Goal: Answer question/provide support

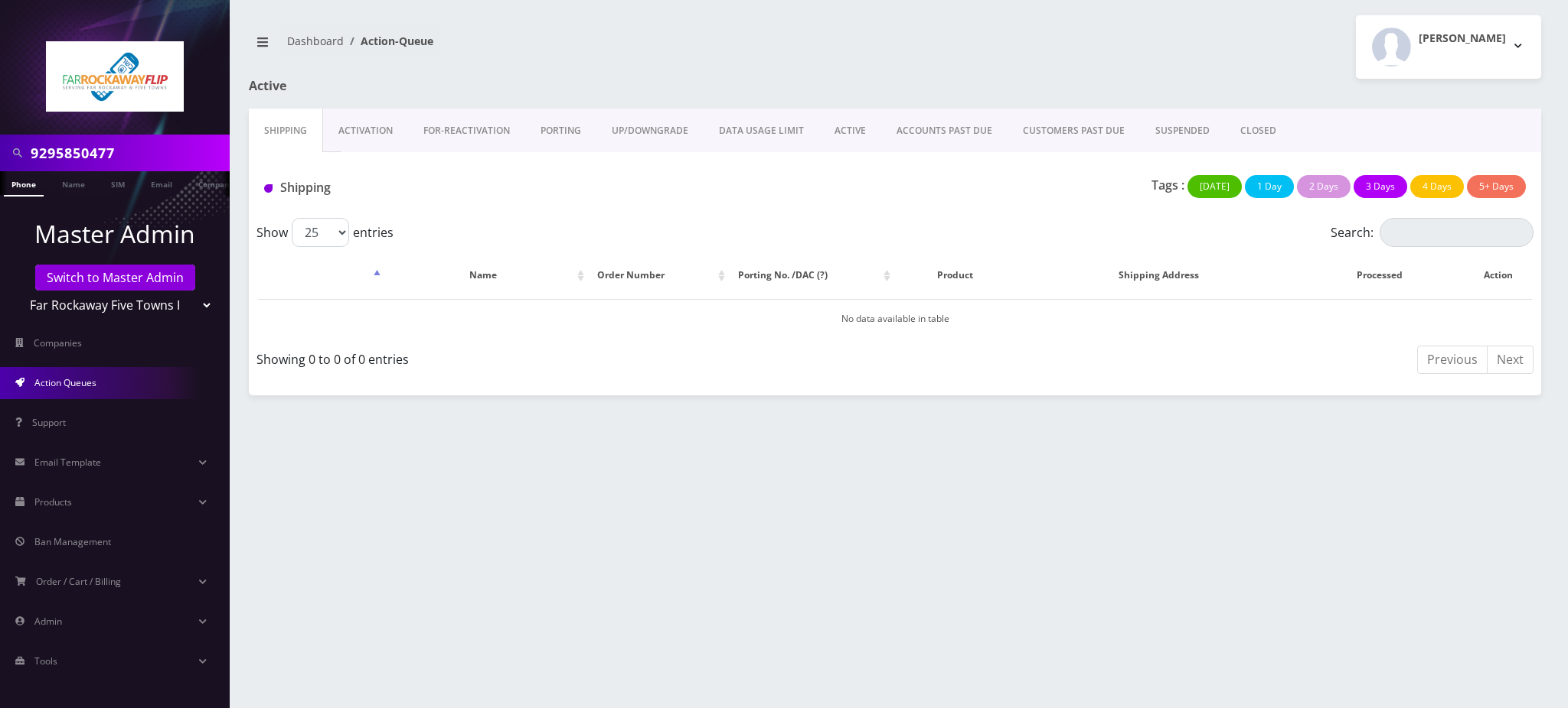
click at [163, 292] on select "Teltik Production My Link Mobile VennMobile Unlimited Advanced LTE Rexing Inc D…" at bounding box center [115, 305] width 195 height 29
click at [343, 275] on th ": activate to sort column descending" at bounding box center [321, 275] width 126 height 44
click at [137, 276] on link "Switch to Master Admin" at bounding box center [116, 277] width 160 height 26
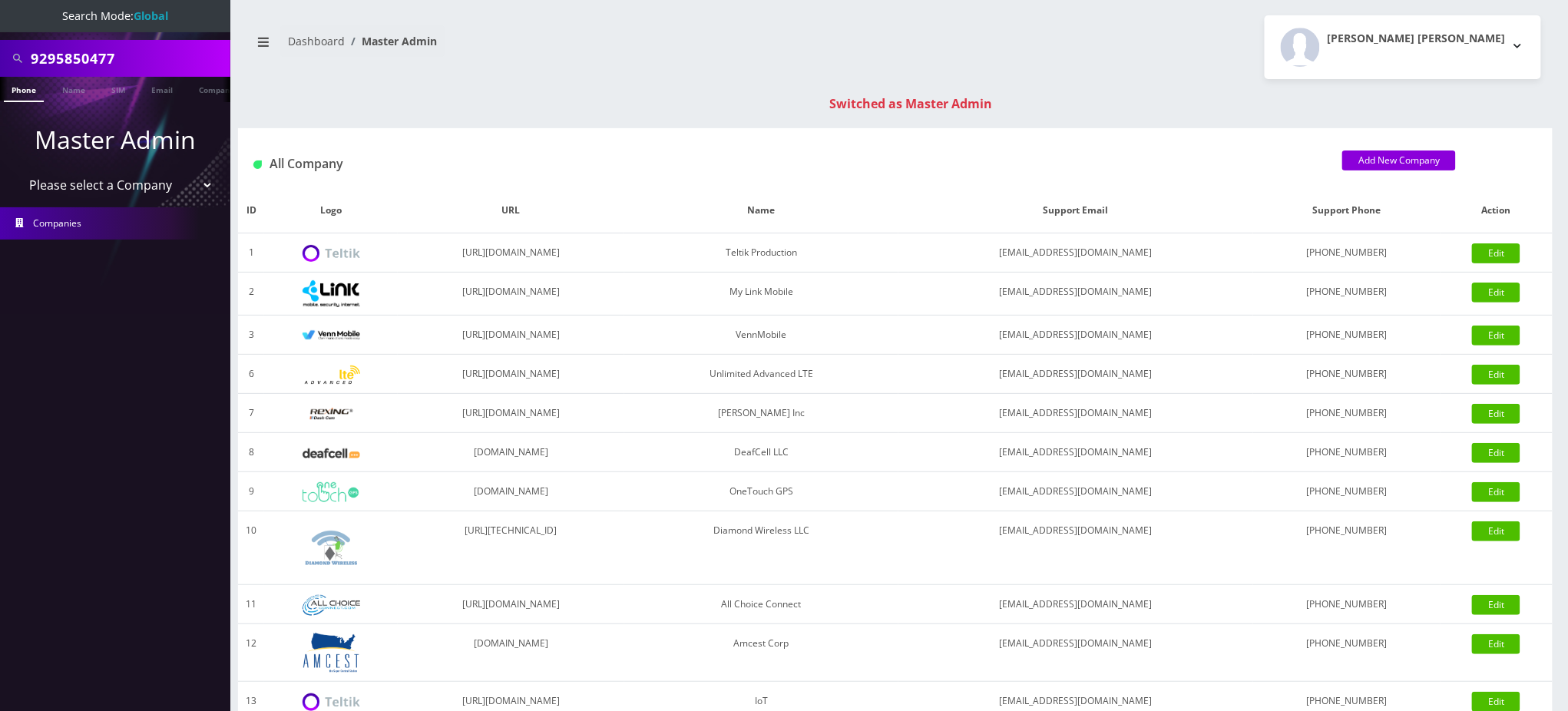
drag, startPoint x: 151, startPoint y: 53, endPoint x: 0, endPoint y: 45, distance: 151.2
click at [0, 45] on div "9295850477" at bounding box center [115, 58] width 231 height 37
paste input "574-252-1380"
type input "574/2521380"
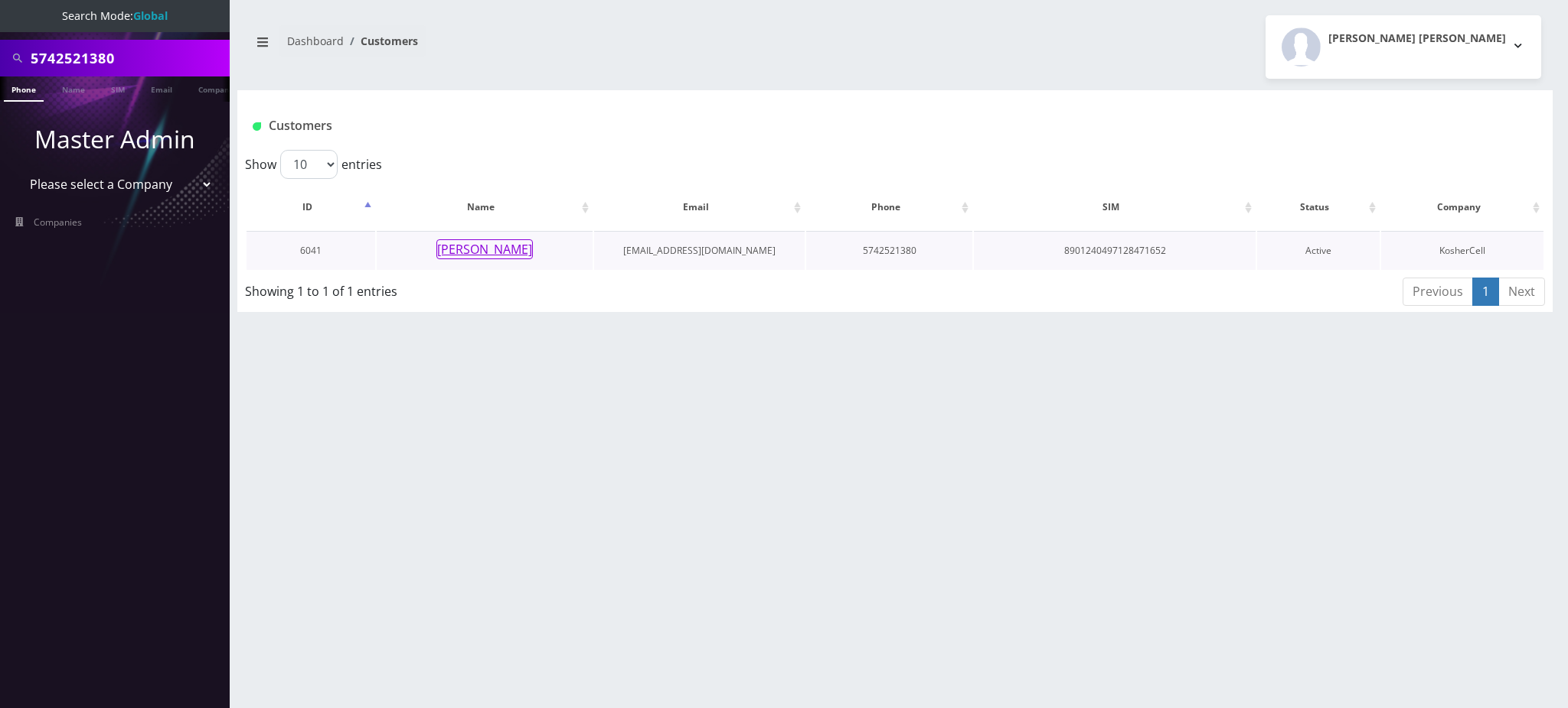
click at [509, 253] on button "Rabbi Zeiger" at bounding box center [484, 249] width 96 height 20
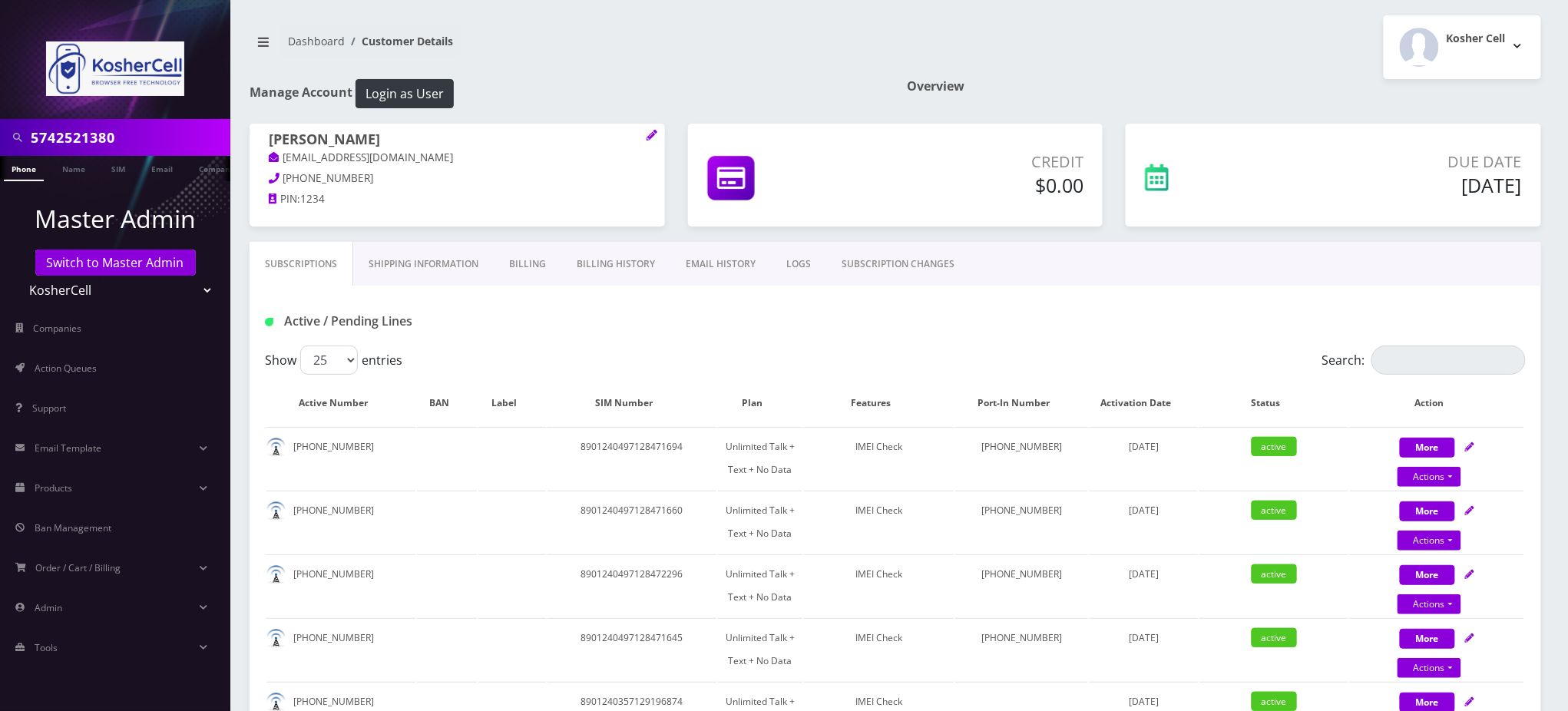
click at [670, 54] on nav "Dashboard Customer Details" at bounding box center [566, 46] width 634 height 43
click at [495, 332] on div "Active / Pending Lines" at bounding box center [466, 322] width 428 height 25
click at [1420, 365] on input "Search:" at bounding box center [1448, 360] width 154 height 29
paste input "574-252-1380"
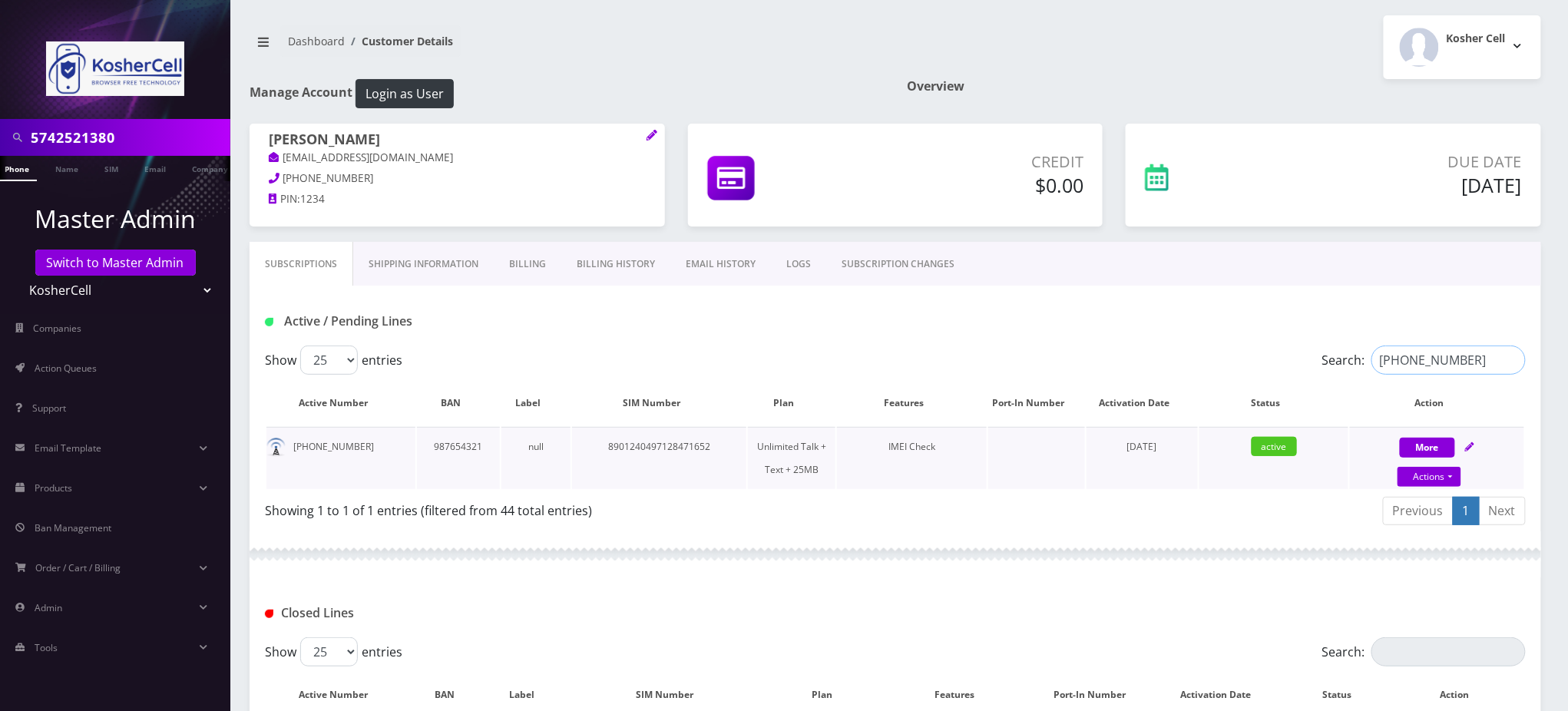
type input "574-252-1380"
click at [666, 57] on nav "Dashboard Customer Details" at bounding box center [566, 46] width 634 height 43
click at [118, 243] on li "Master Admin Switch to Master Admin Teltik Production My Link Mobile VennMobile…" at bounding box center [115, 253] width 231 height 112
click at [114, 253] on link "Switch to Master Admin" at bounding box center [116, 262] width 160 height 26
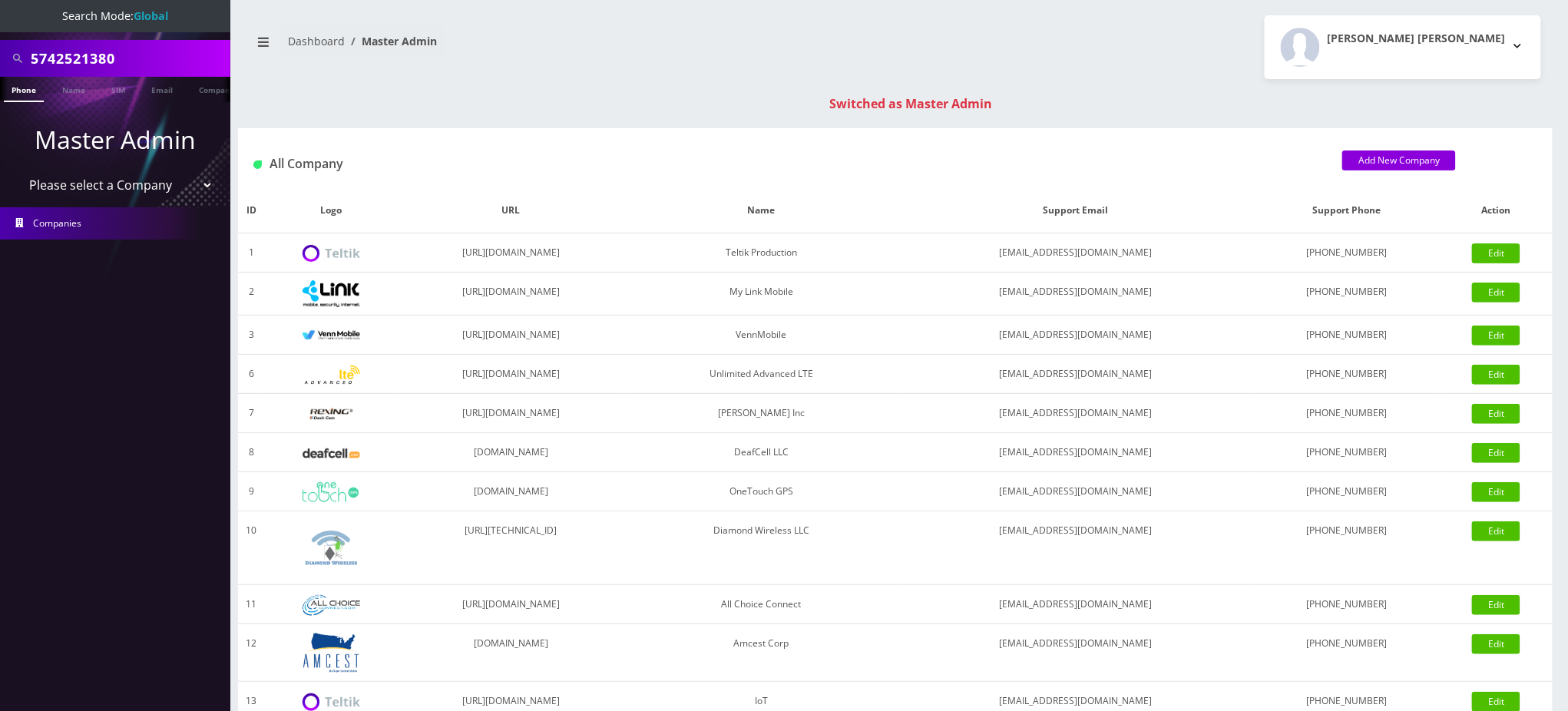
click at [108, 185] on select "Please select a Company Teltik Production My Link Mobile VennMobile Unlimited A…" at bounding box center [115, 185] width 196 height 29
select select "23"
click at [17, 171] on select "Please select a Company Teltik Production My Link Mobile VennMobile Unlimited A…" at bounding box center [115, 185] width 196 height 29
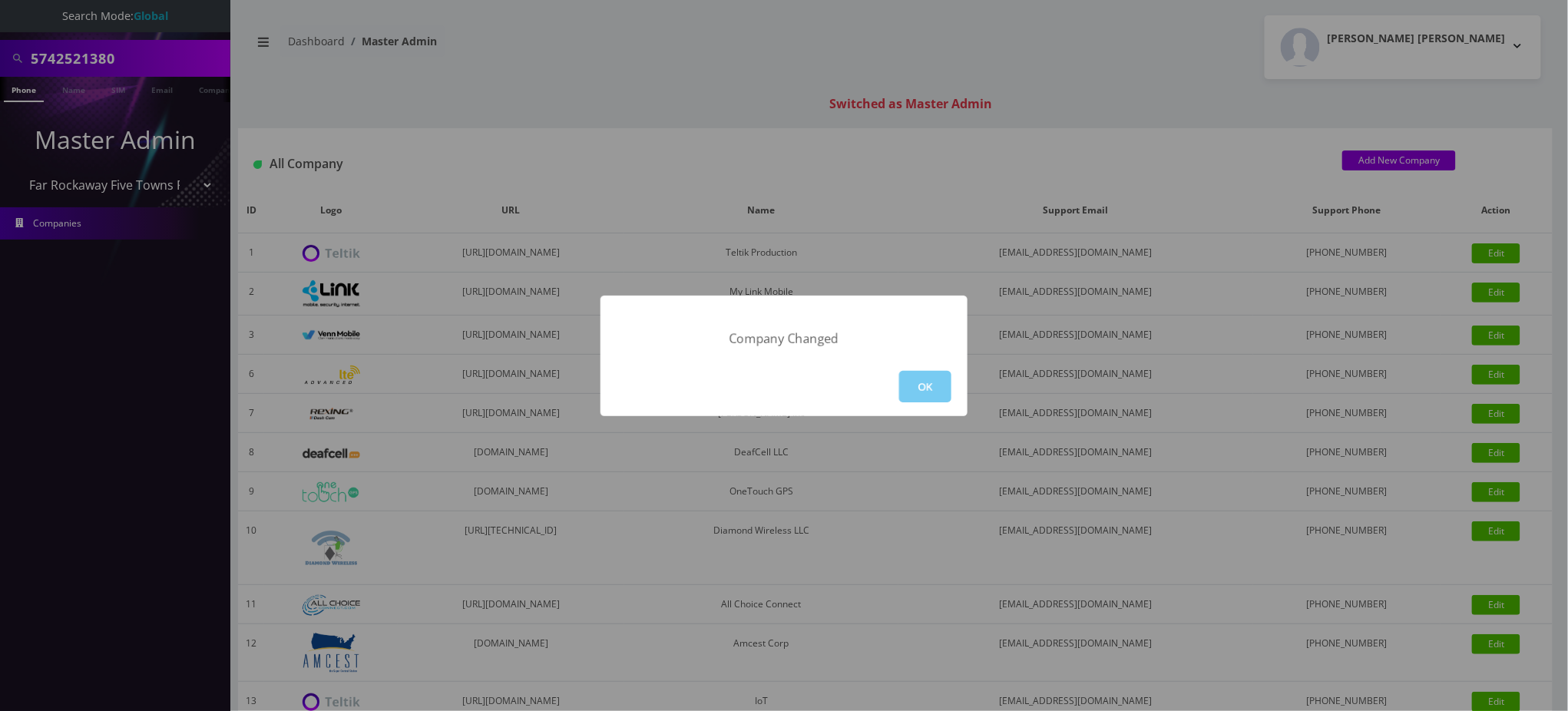
click at [939, 390] on button "OK" at bounding box center [925, 386] width 52 height 32
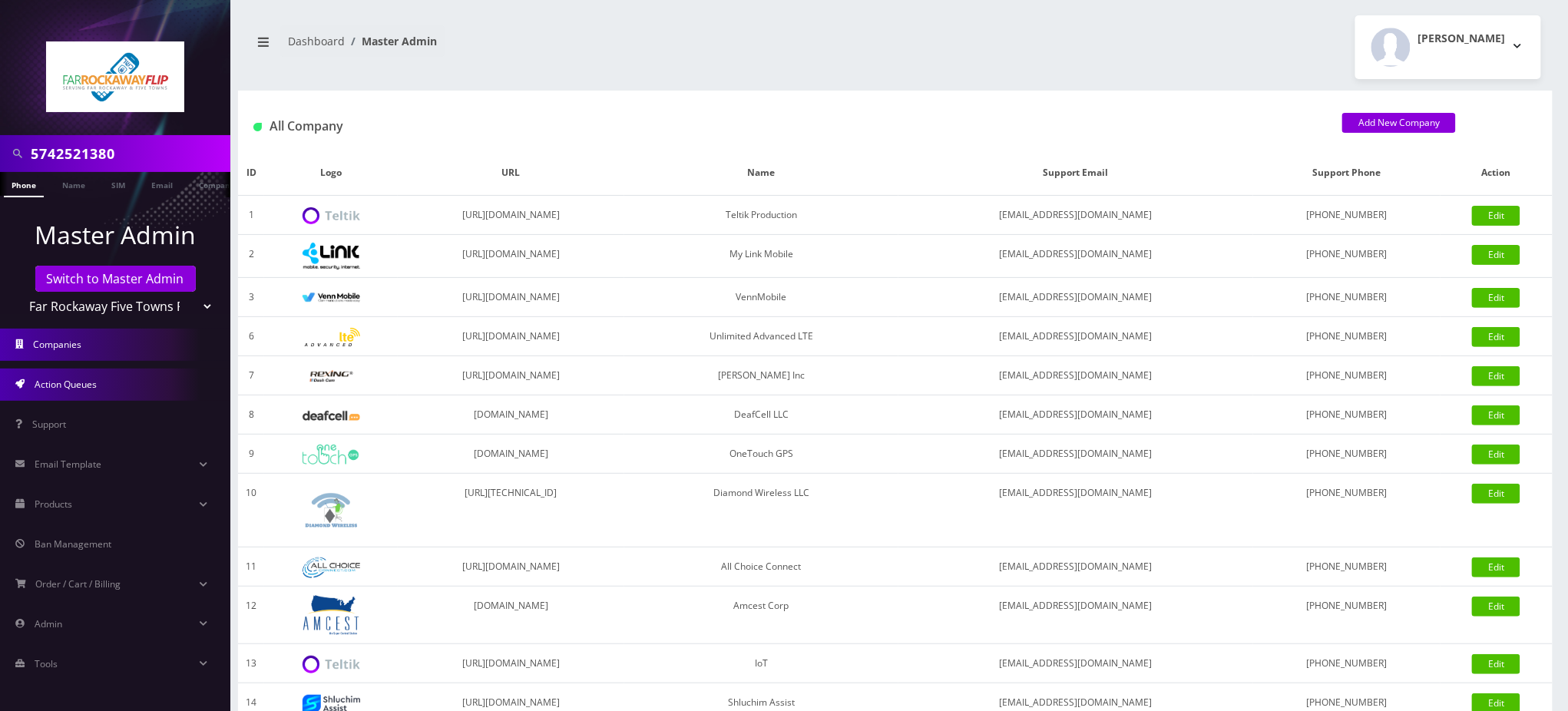
click at [88, 384] on span "Action Queues" at bounding box center [66, 384] width 62 height 14
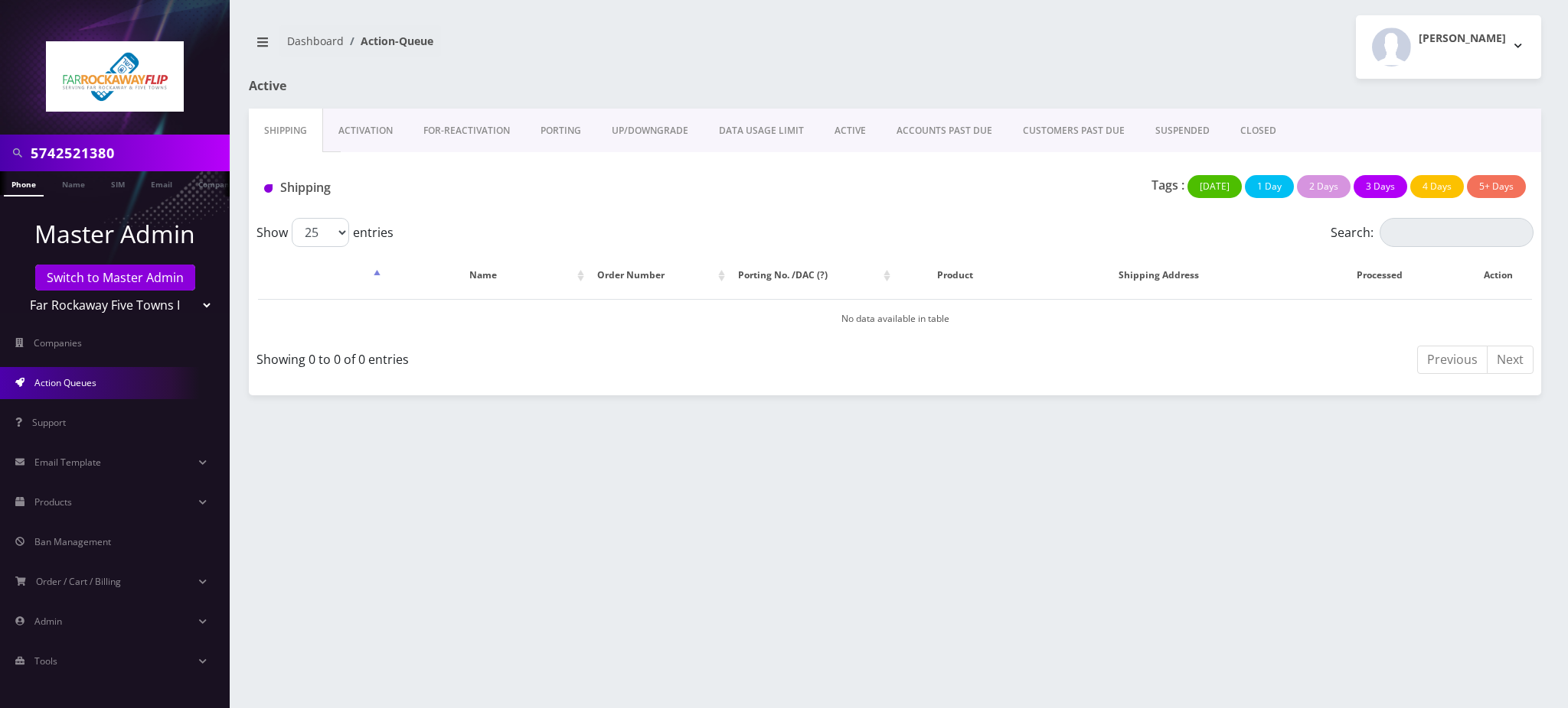
click at [552, 127] on link "PORTING" at bounding box center [561, 131] width 71 height 44
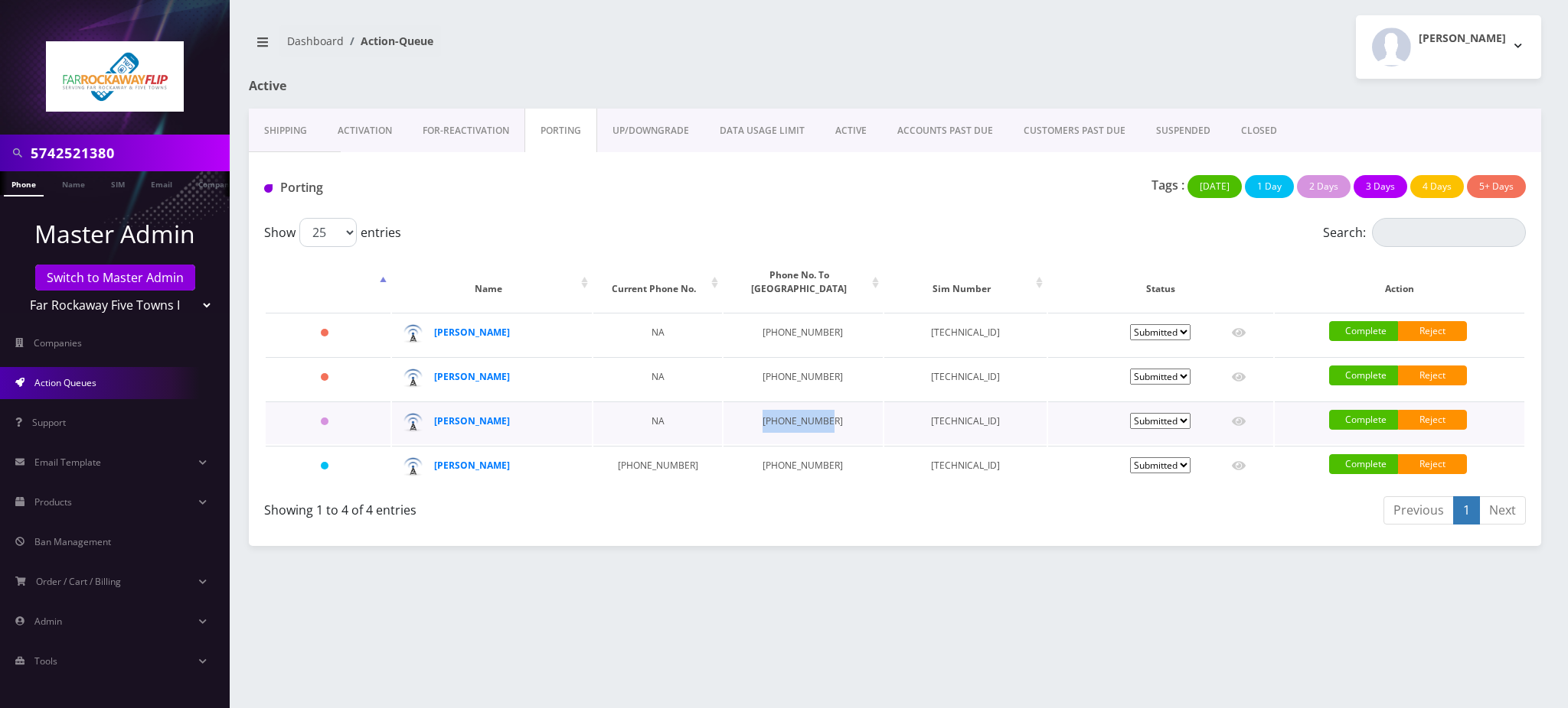
drag, startPoint x: 795, startPoint y: 415, endPoint x: 731, endPoint y: 428, distance: 65.3
click at [731, 428] on td "[PHONE_NUMBER]" at bounding box center [803, 423] width 159 height 43
copy td "[PHONE_NUMBER]"
click at [462, 420] on strong "[PERSON_NAME]" at bounding box center [472, 421] width 76 height 13
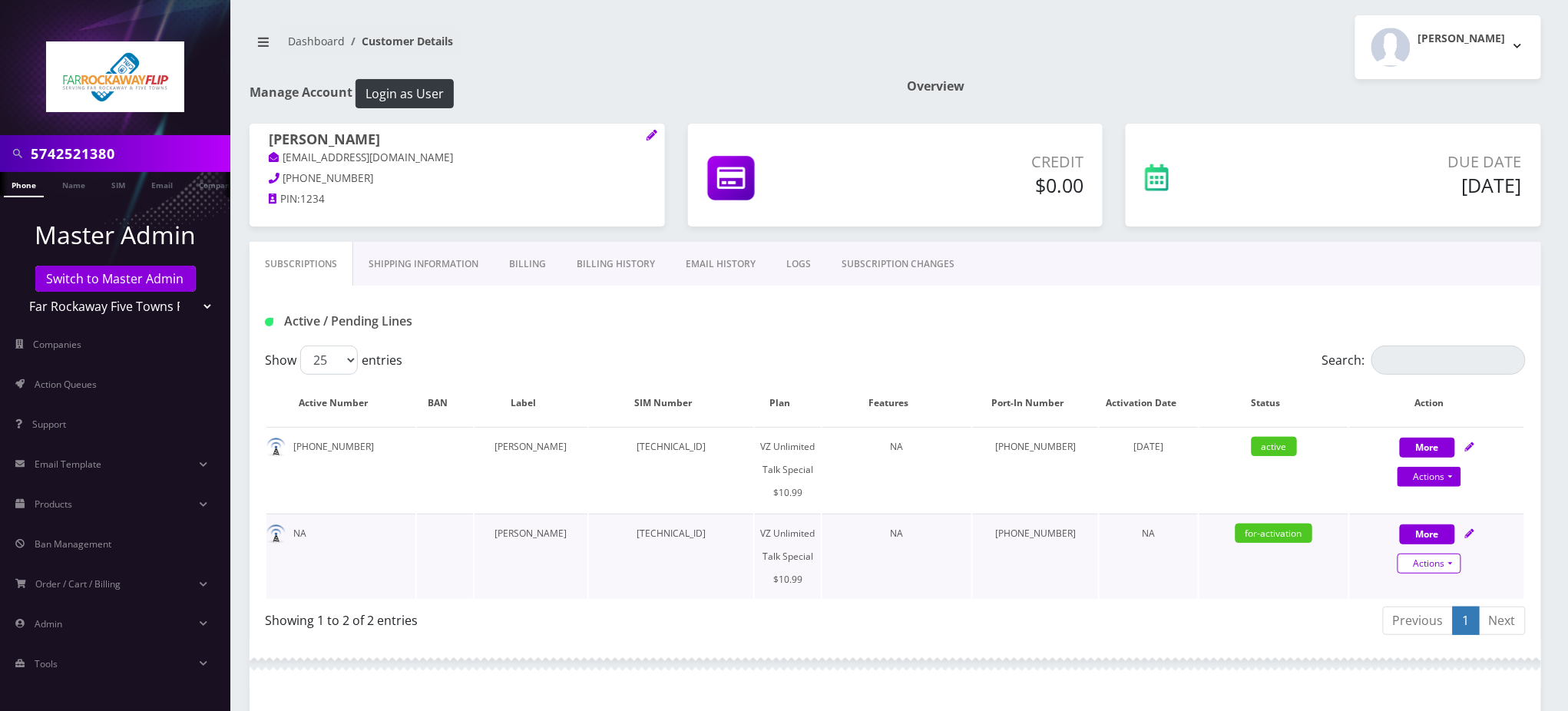
click at [1427, 554] on link "Actions" at bounding box center [1430, 563] width 64 height 20
select select "472"
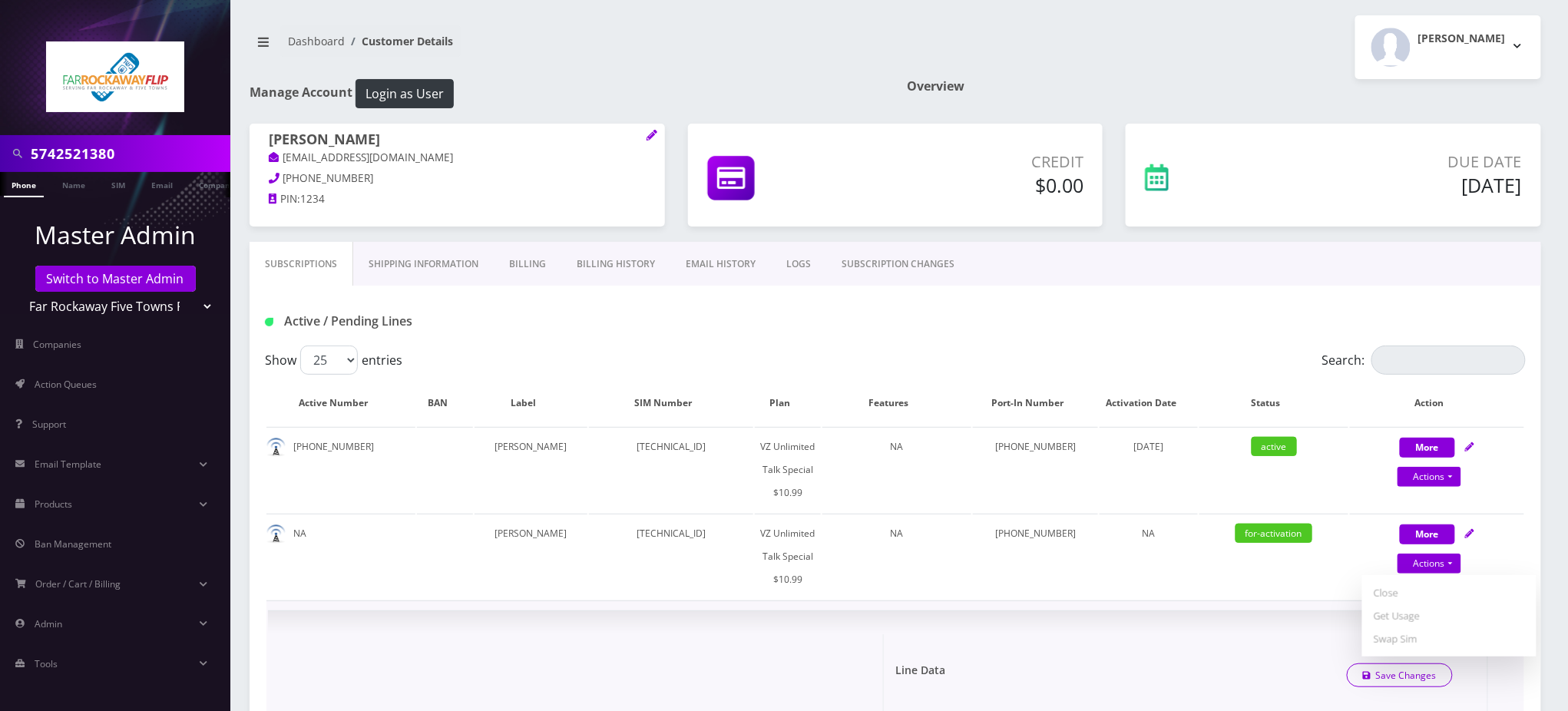
click at [1036, 323] on div "Active / Pending Lines" at bounding box center [895, 322] width 1284 height 25
click at [1423, 475] on link "Actions" at bounding box center [1430, 477] width 64 height 20
select select "472"
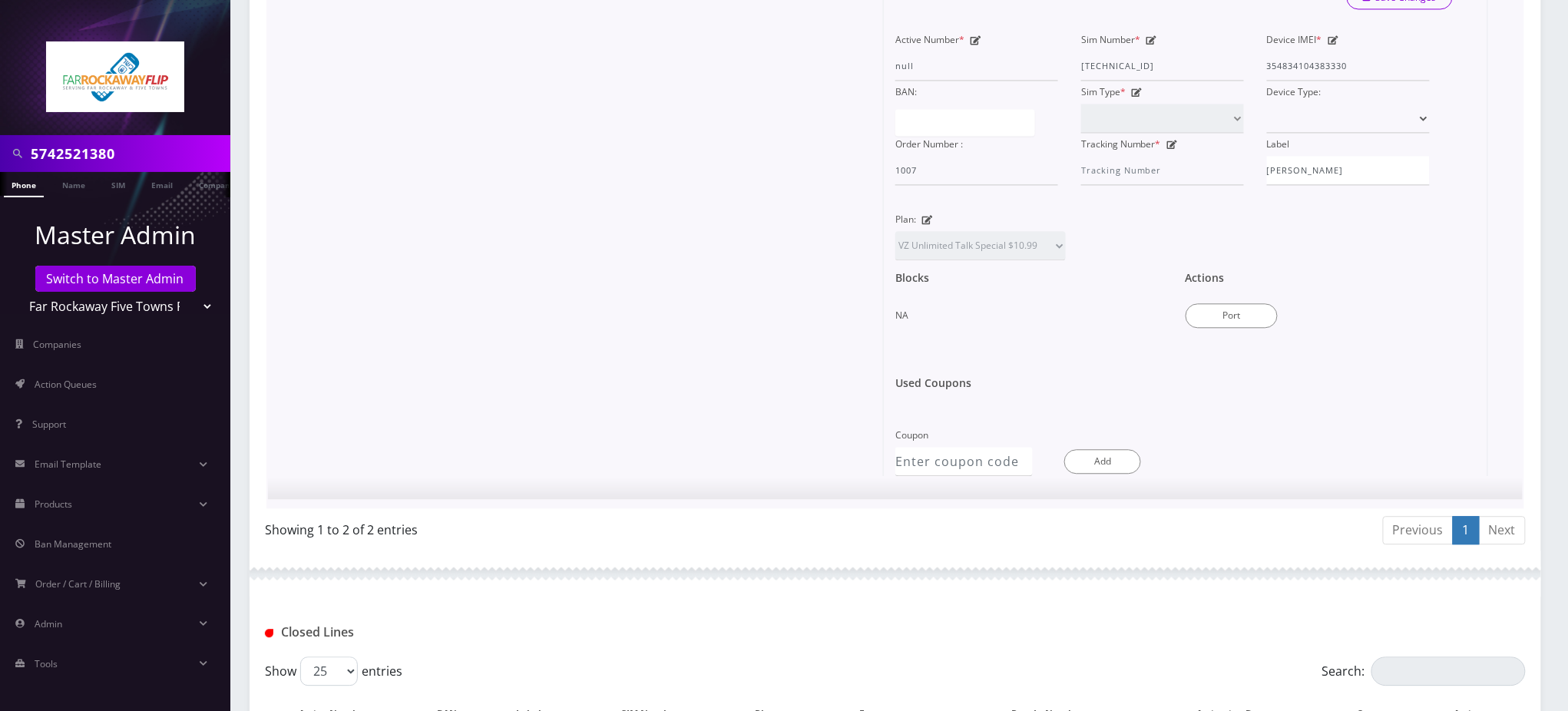
scroll to position [1409, 0]
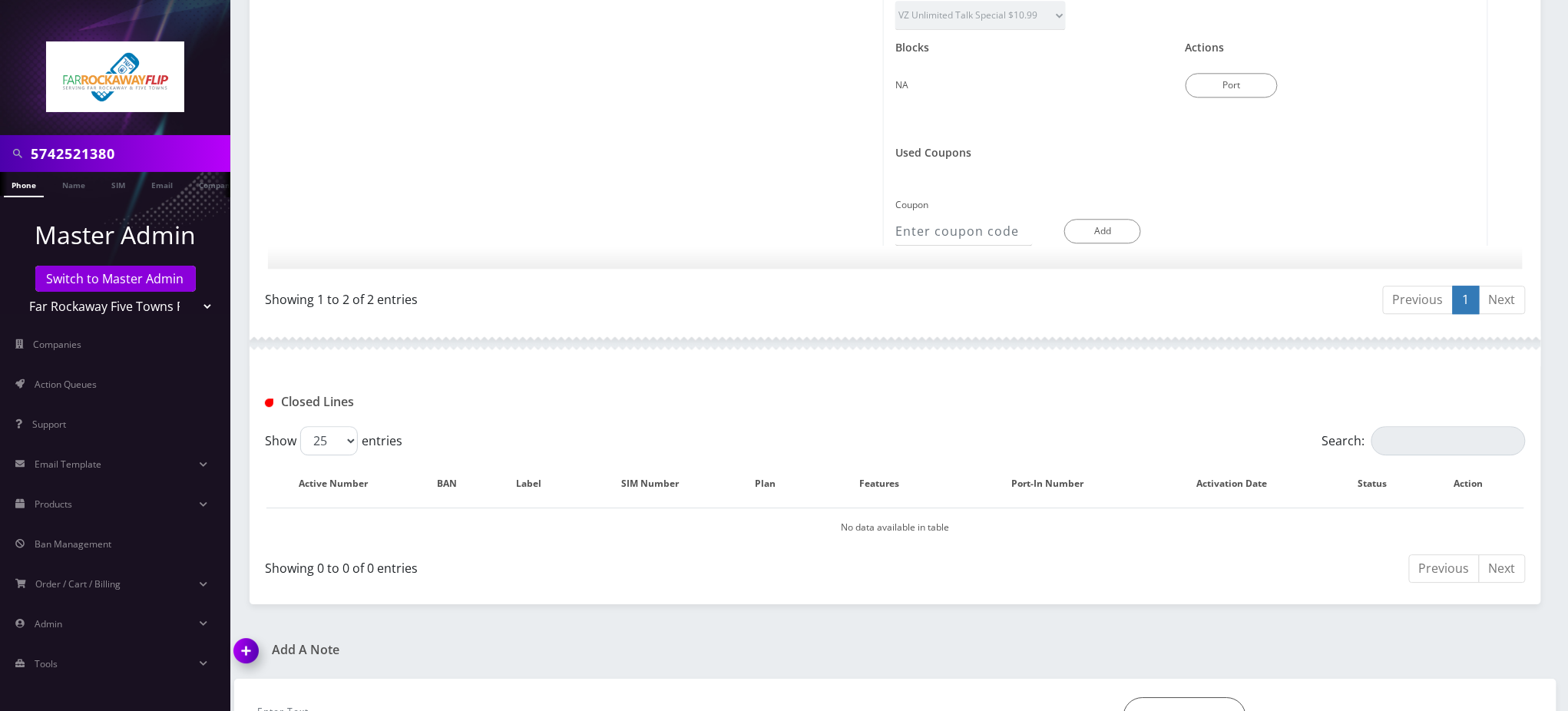
click at [392, 697] on input "text" at bounding box center [678, 712] width 843 height 29
paste input "15165063641"
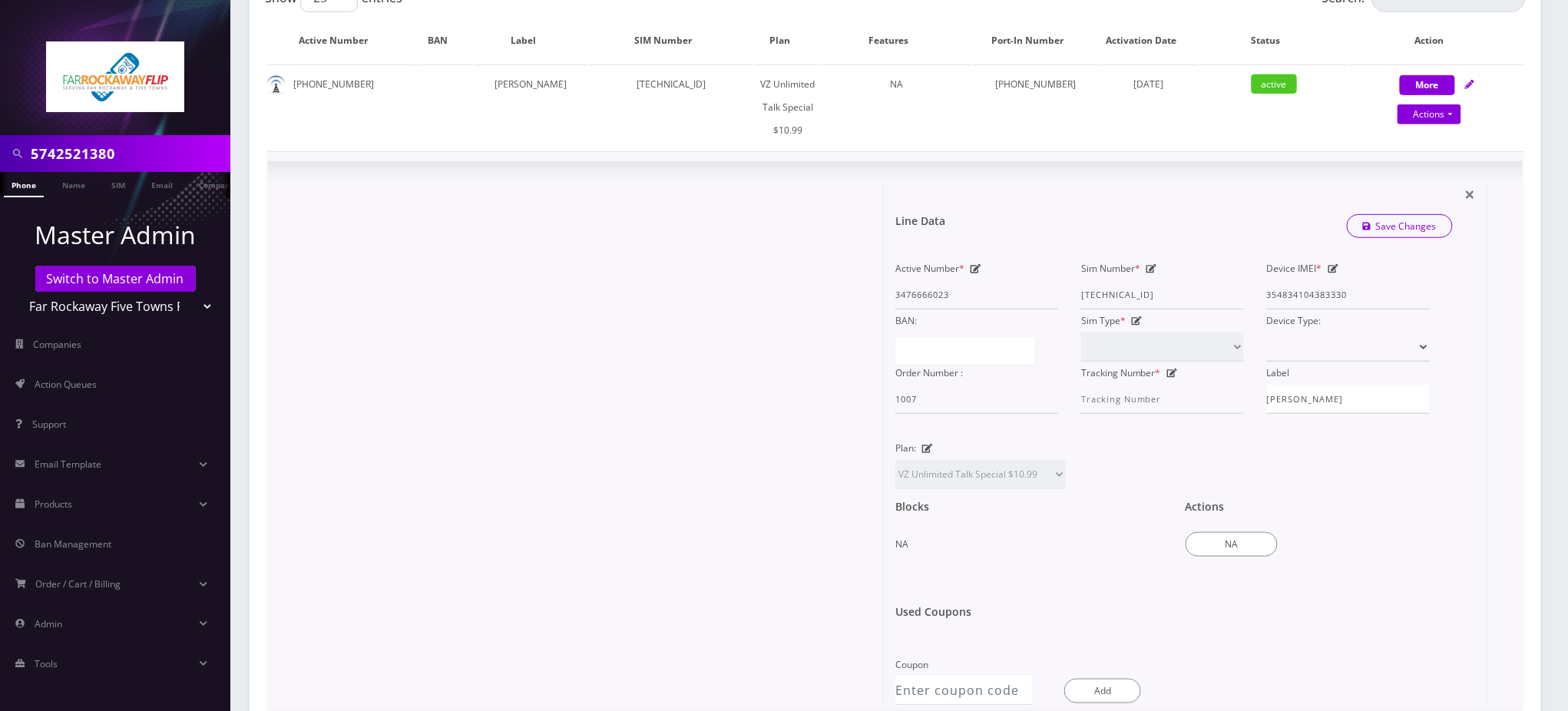
scroll to position [269, 0]
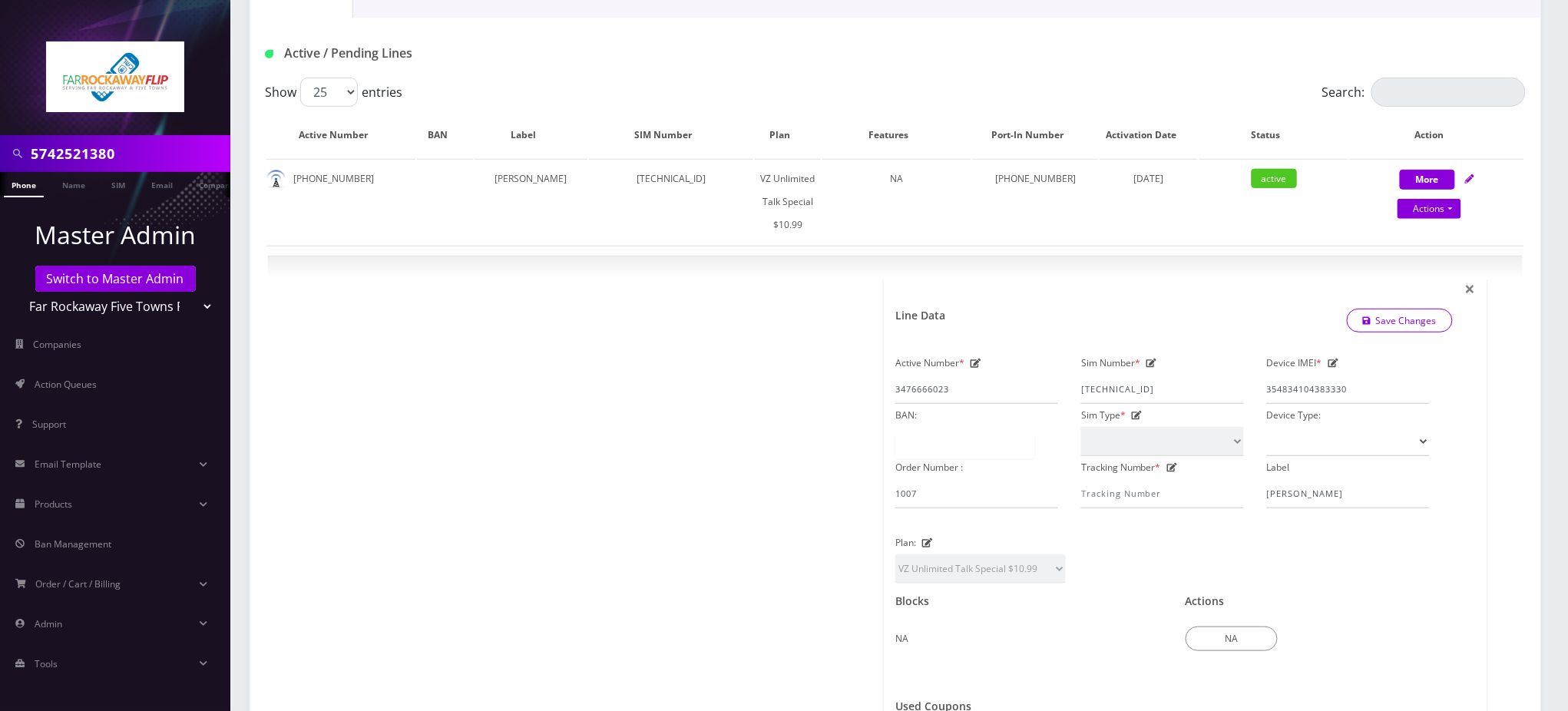
drag, startPoint x: 908, startPoint y: 61, endPoint x: 964, endPoint y: 17, distance: 71.2
click at [908, 61] on div "Active / Pending Lines" at bounding box center [895, 53] width 1284 height 25
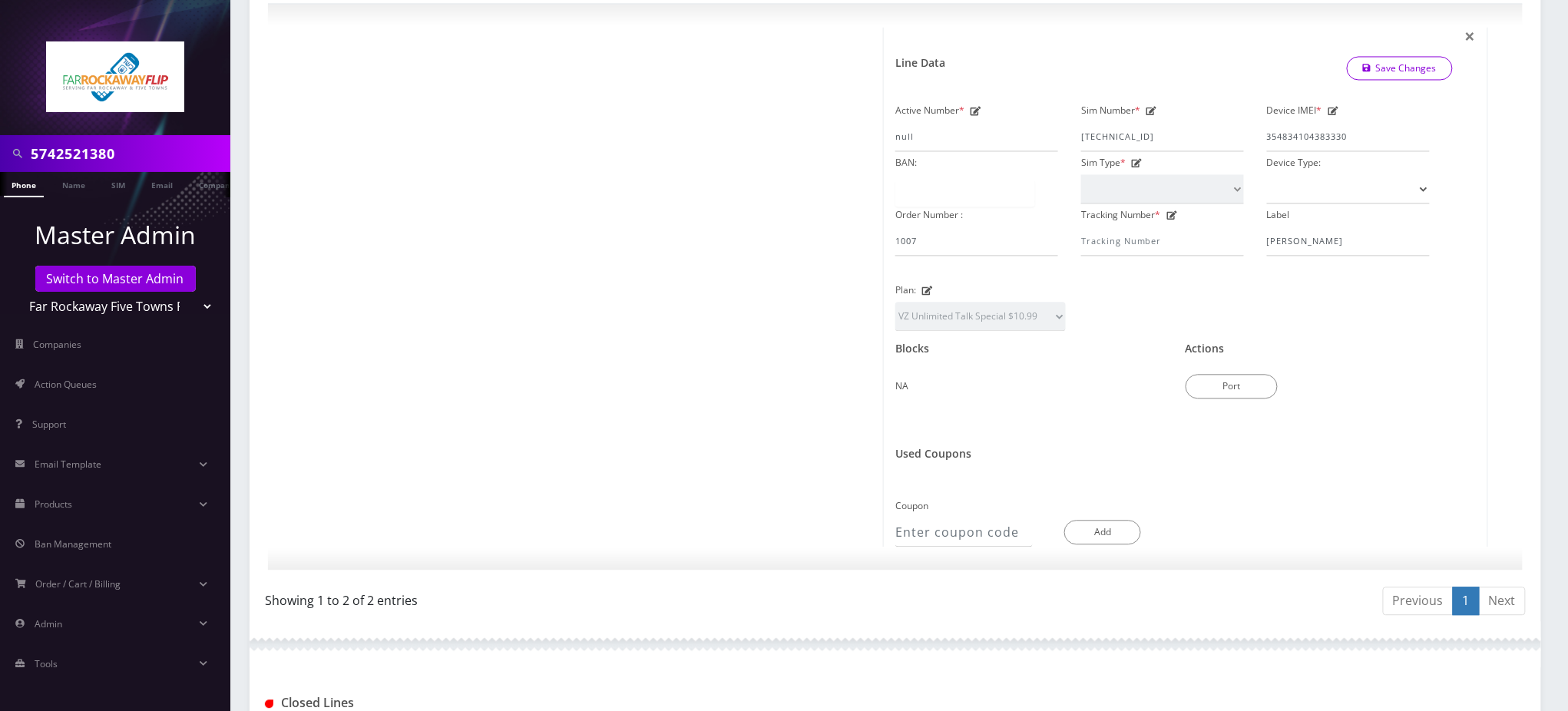
scroll to position [1497, 0]
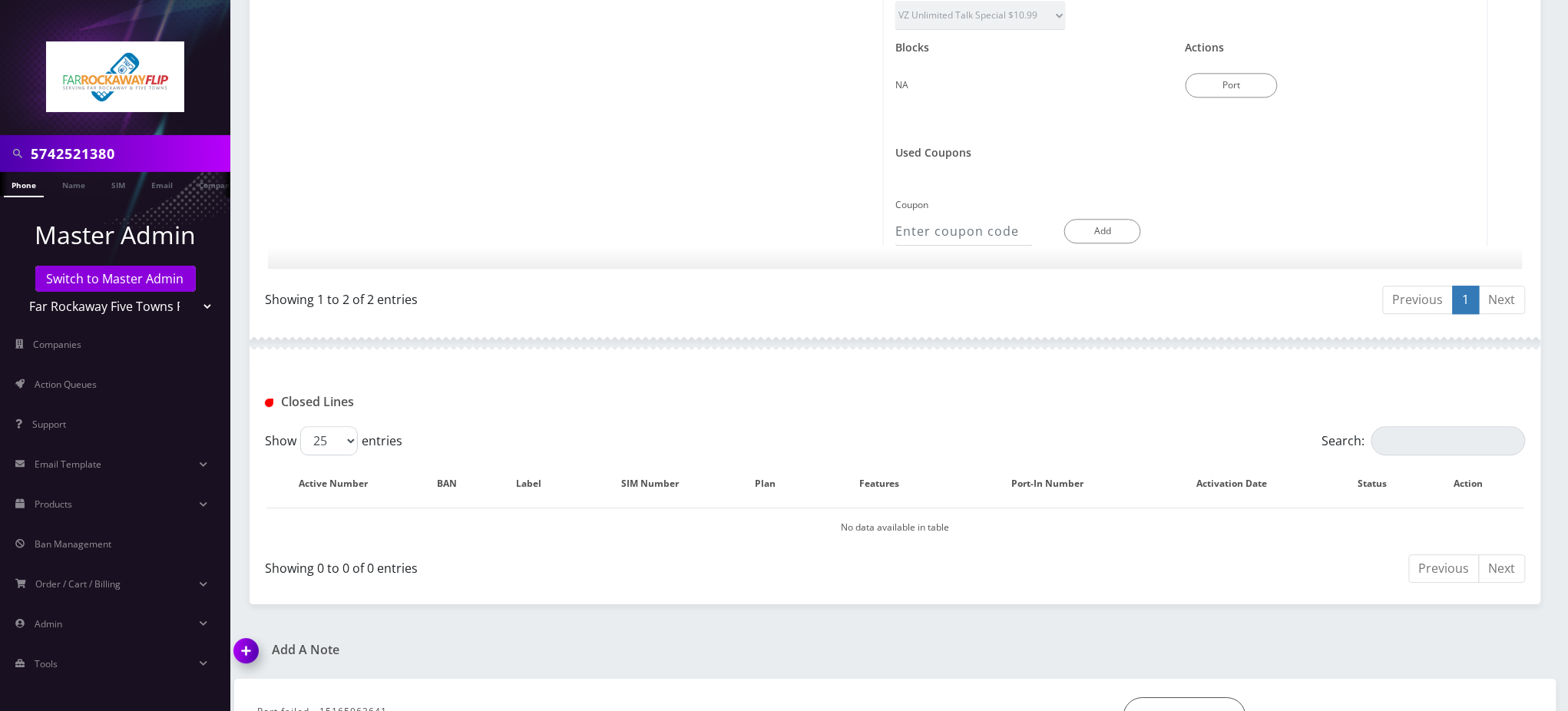
drag, startPoint x: 321, startPoint y: 655, endPoint x: 521, endPoint y: 682, distance: 201.8
click at [519, 682] on div "Port failed - 15165063641 *Please Enter Note Save Note" at bounding box center [896, 714] width 1300 height 70
paste input "That IMEI is on MDN - 3476666023."
click at [332, 697] on input "Port failed - That IMEI is on MDN - 3476666023." at bounding box center [678, 712] width 843 height 29
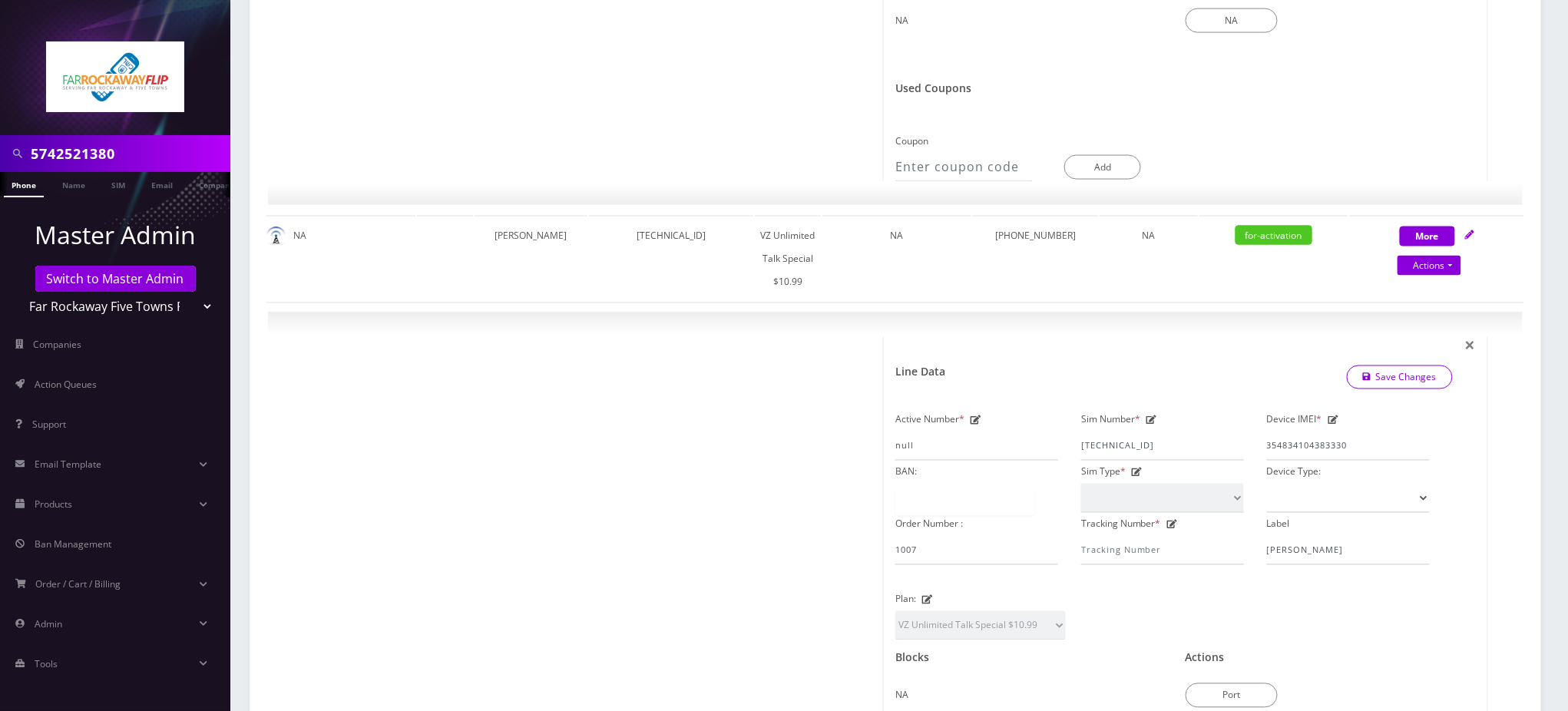
scroll to position [883, 0]
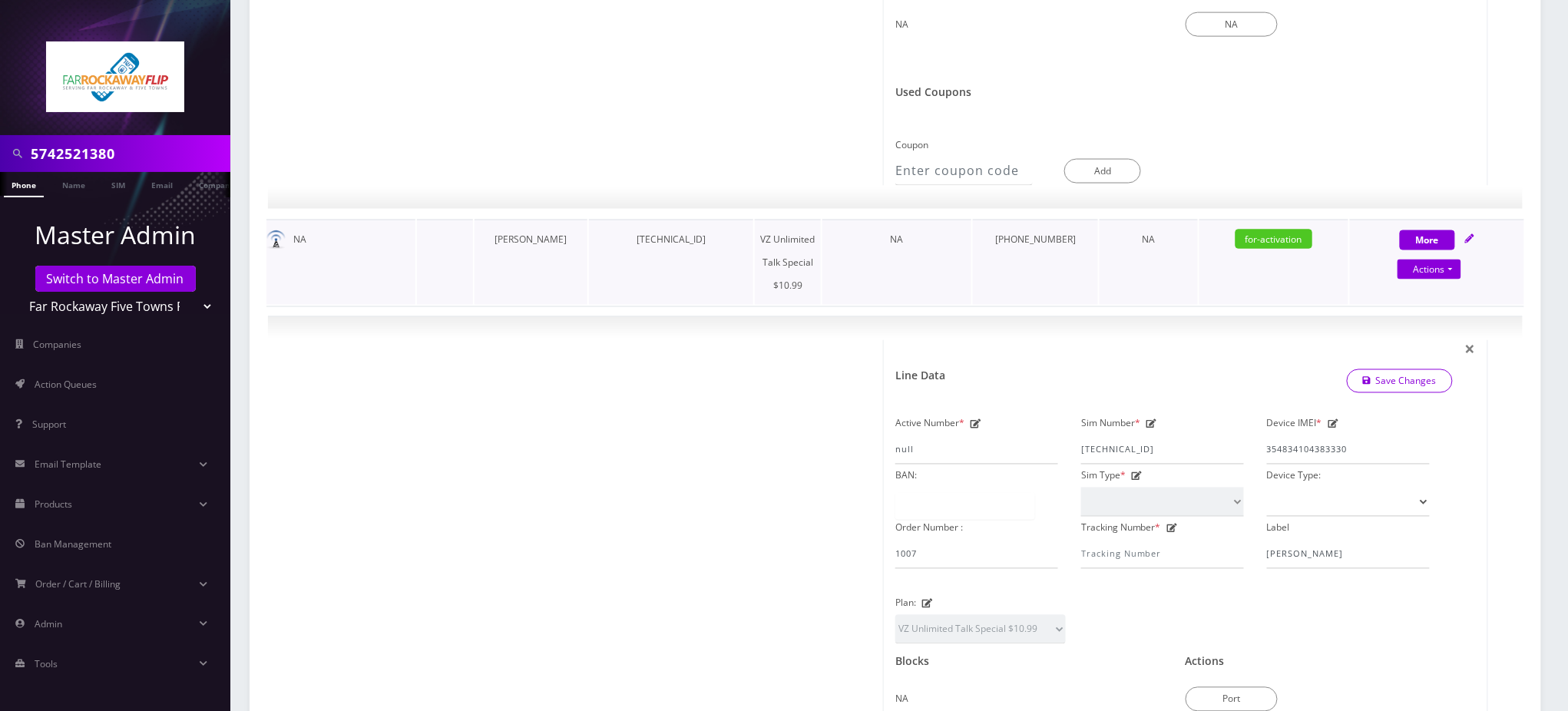
click at [1039, 219] on td "[PHONE_NUMBER]" at bounding box center [1036, 262] width 126 height 85
copy td "[PHONE_NUMBER]"
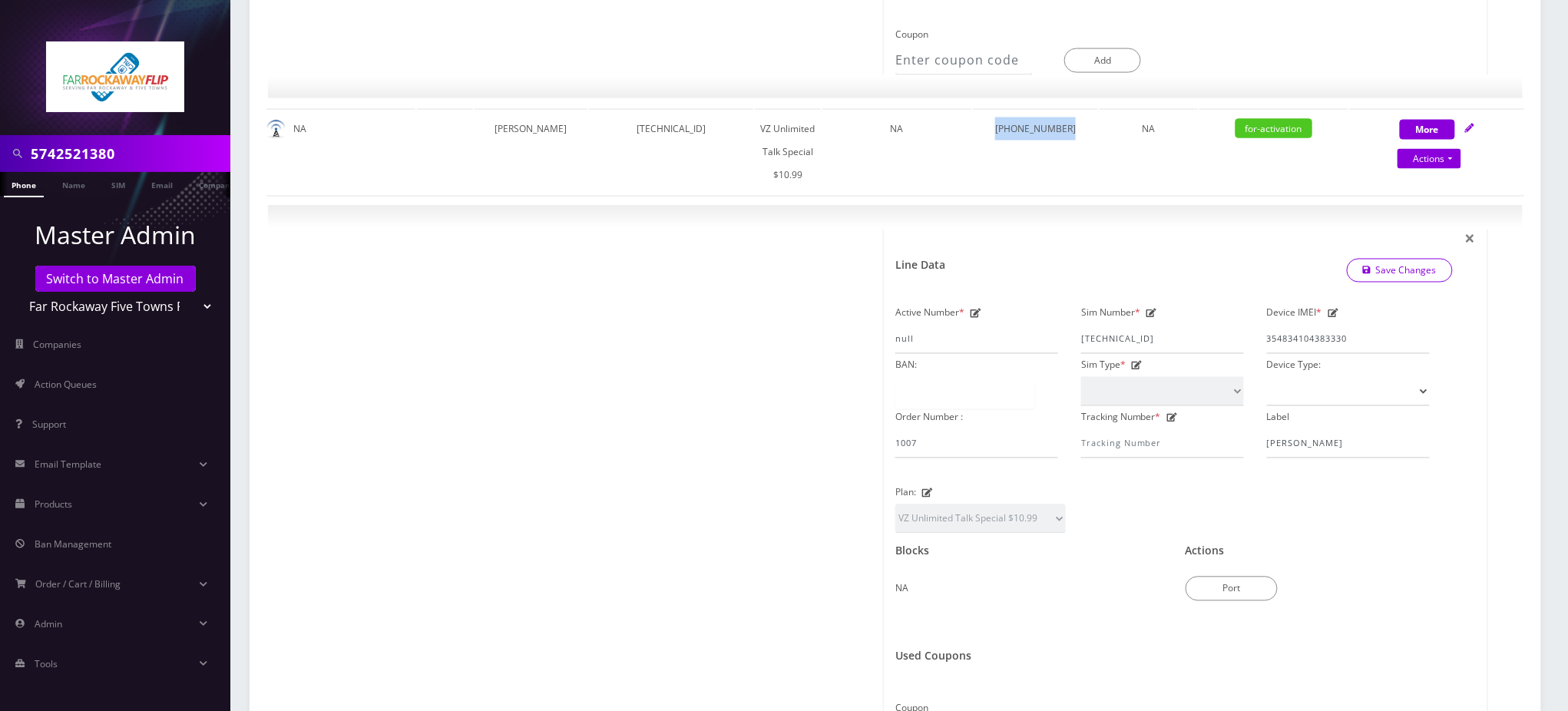
scroll to position [1497, 0]
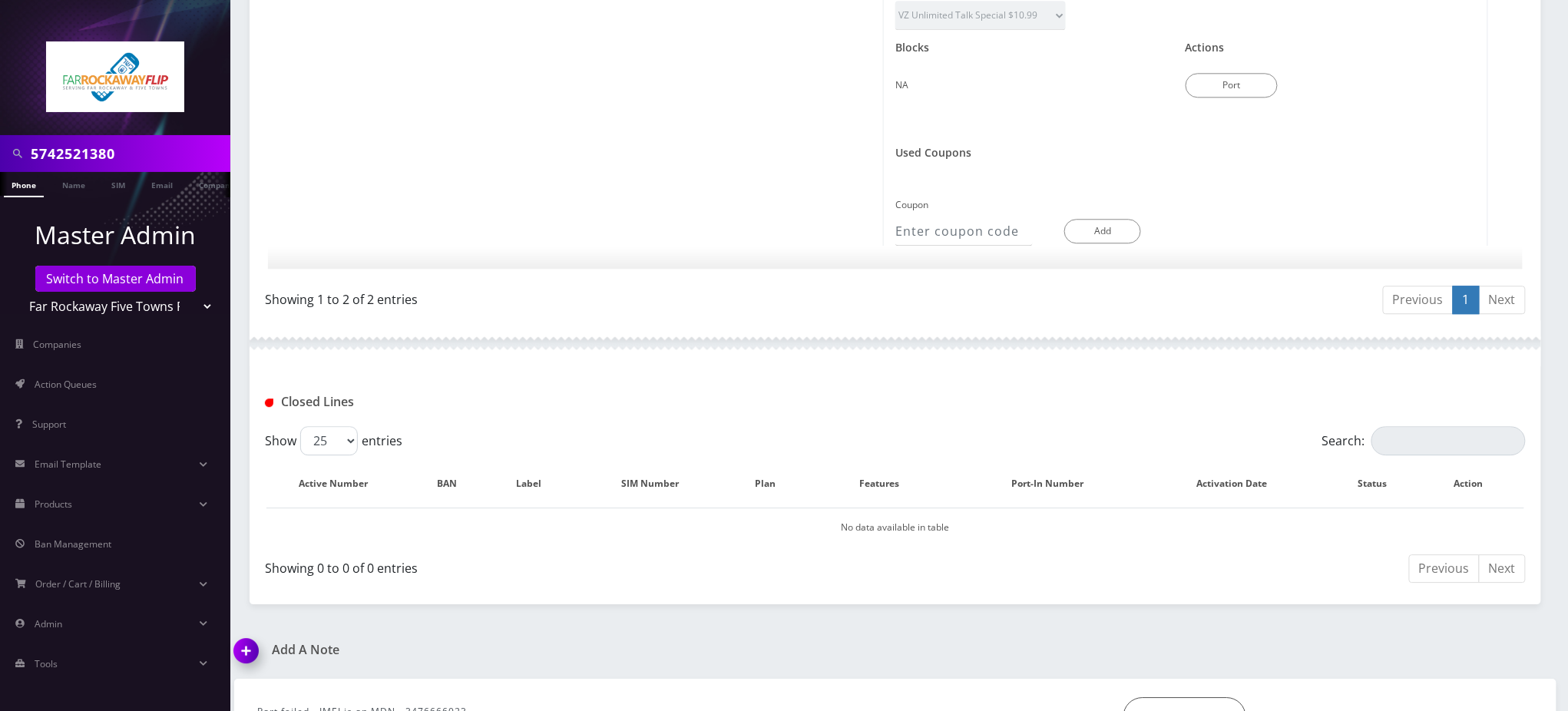
click at [310, 697] on input "Port failed - IMEI is on MDN - 3476666023." at bounding box center [678, 712] width 843 height 29
paste input "[PHONE_NUMBER]"
click at [394, 697] on input "Port failed for 347-444-4033 - IMEI is on MDN - 3476666023." at bounding box center [678, 712] width 843 height 29
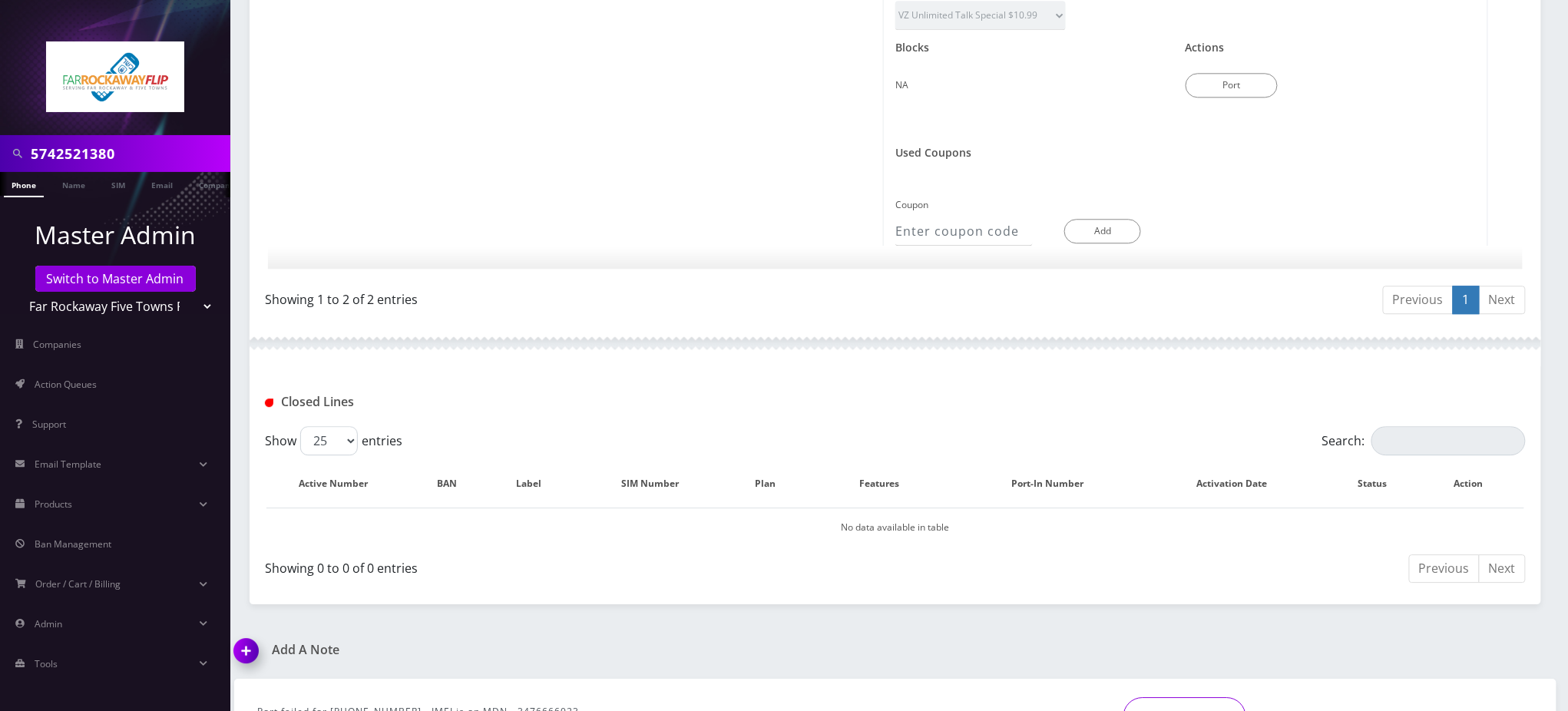
type input "Port failed for 347-444-4033 - IMEI is on MDN - 3476666023."
click at [1187, 697] on button "Save Note" at bounding box center [1185, 717] width 123 height 39
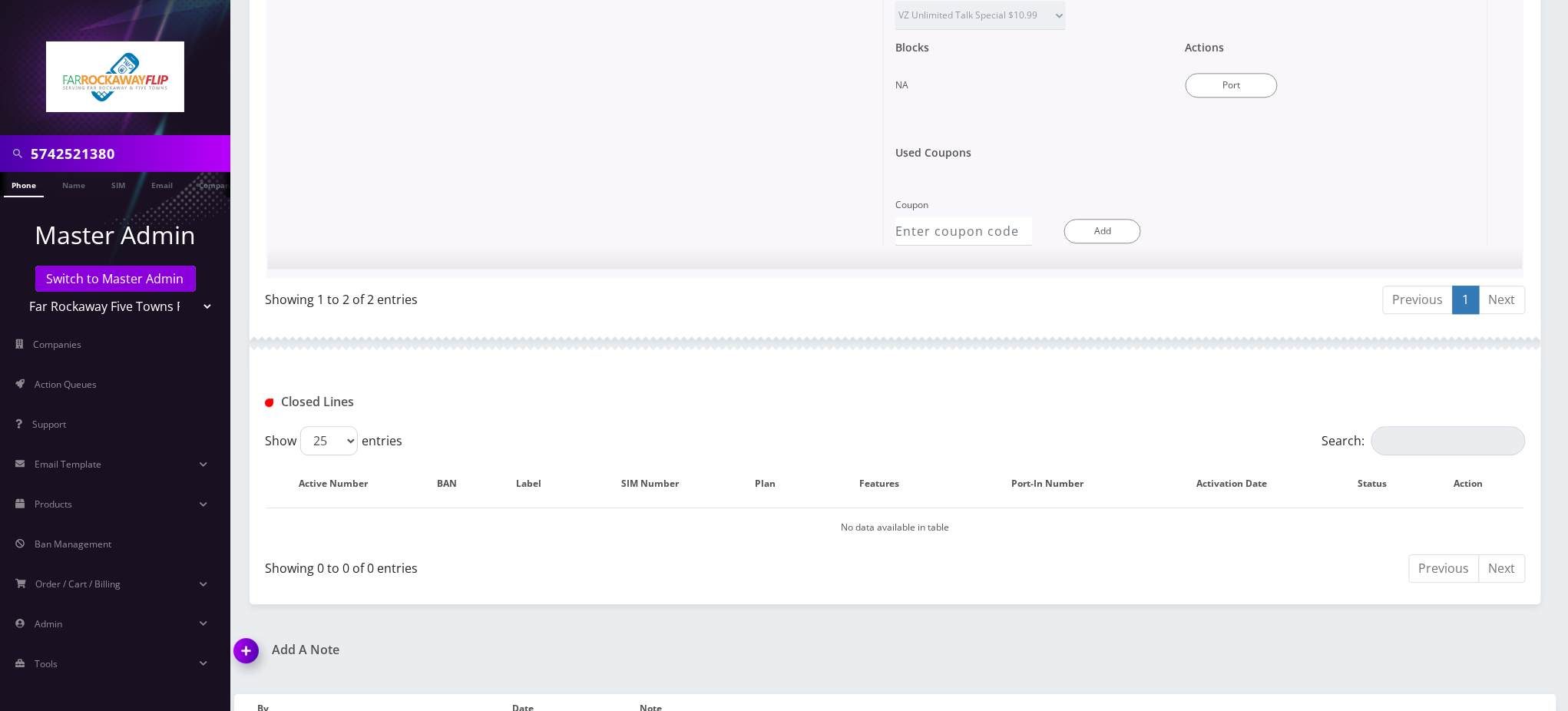
click at [1412, 135] on div "Used Coupons" at bounding box center [1173, 160] width 580 height 51
click at [1445, 643] on div "Add A Note Port failed for 347-444-4033 - IMEI is on MDN - 3476666023. *Please …" at bounding box center [895, 707] width 1345 height 128
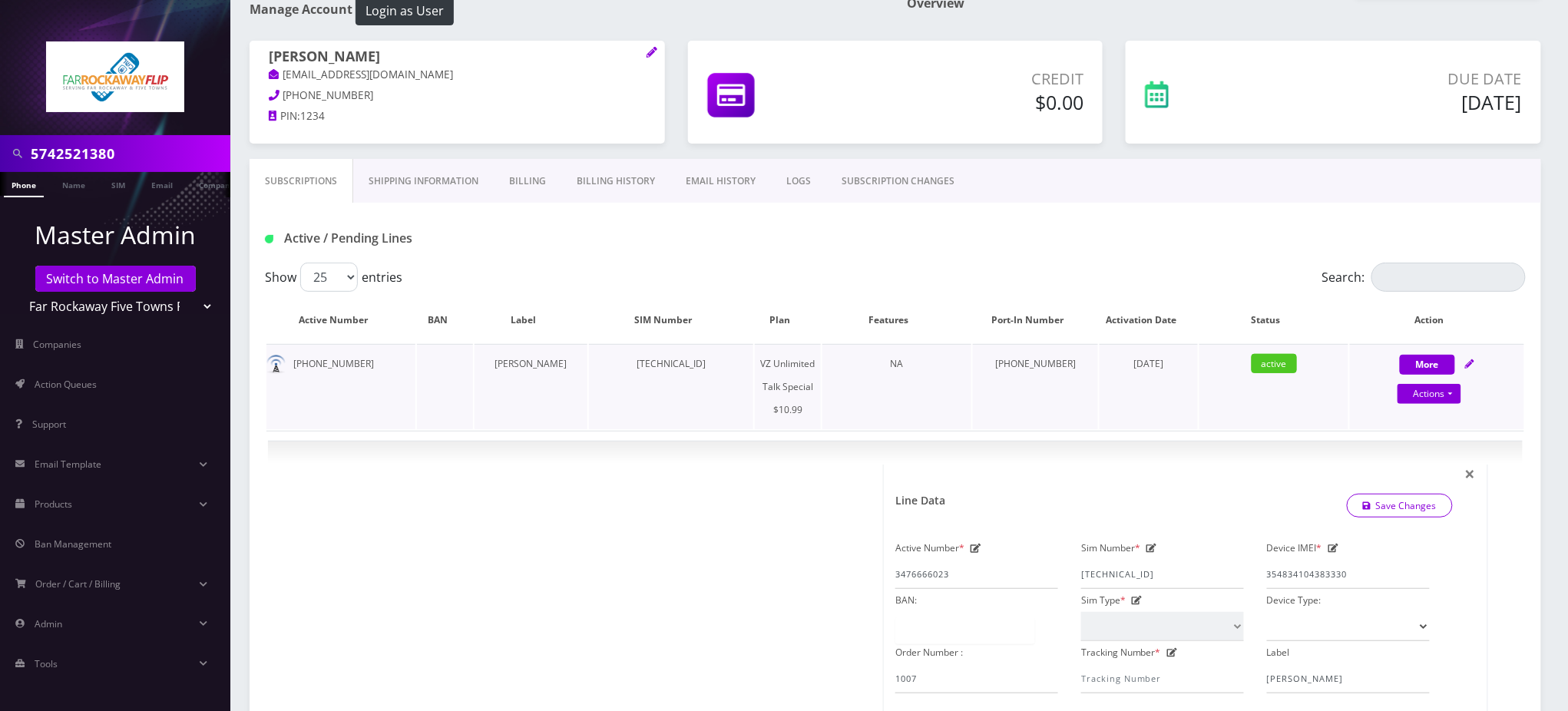
scroll to position [0, 0]
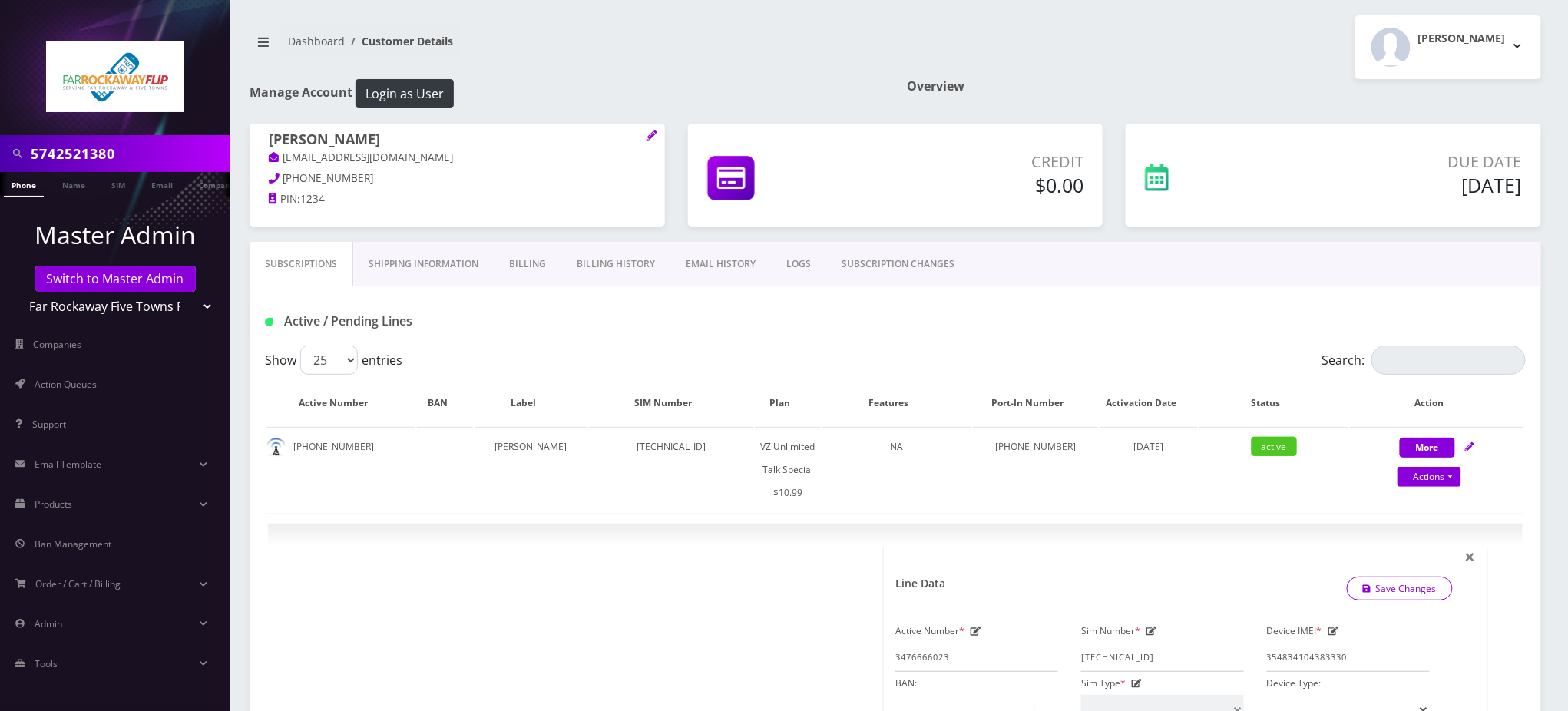
click at [666, 348] on div "Show 25 50 100 250 500 entries" at bounding box center [738, 360] width 946 height 29
click at [798, 44] on nav "Dashboard Customer Details" at bounding box center [566, 46] width 634 height 43
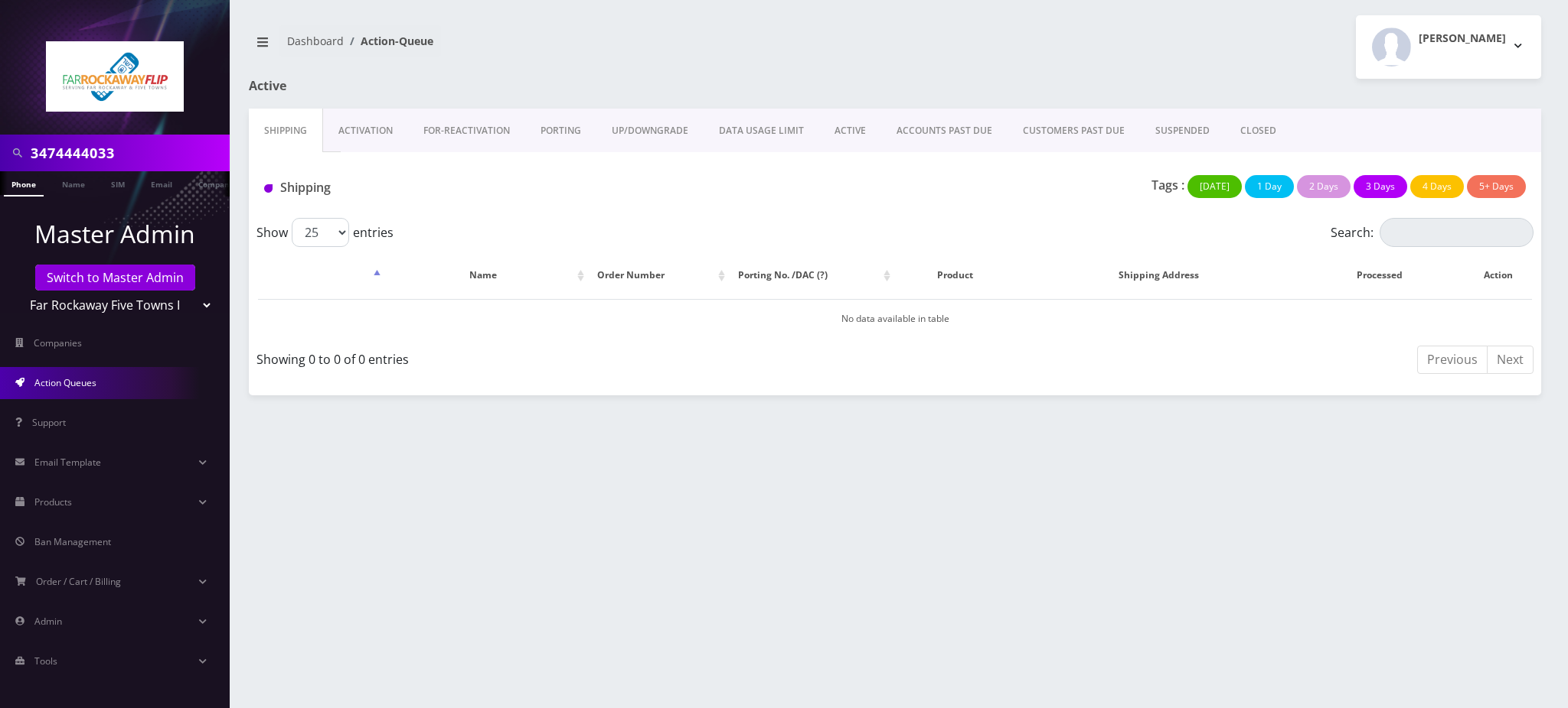
type input "3474444033"
click at [17, 184] on link "Phone" at bounding box center [23, 184] width 39 height 25
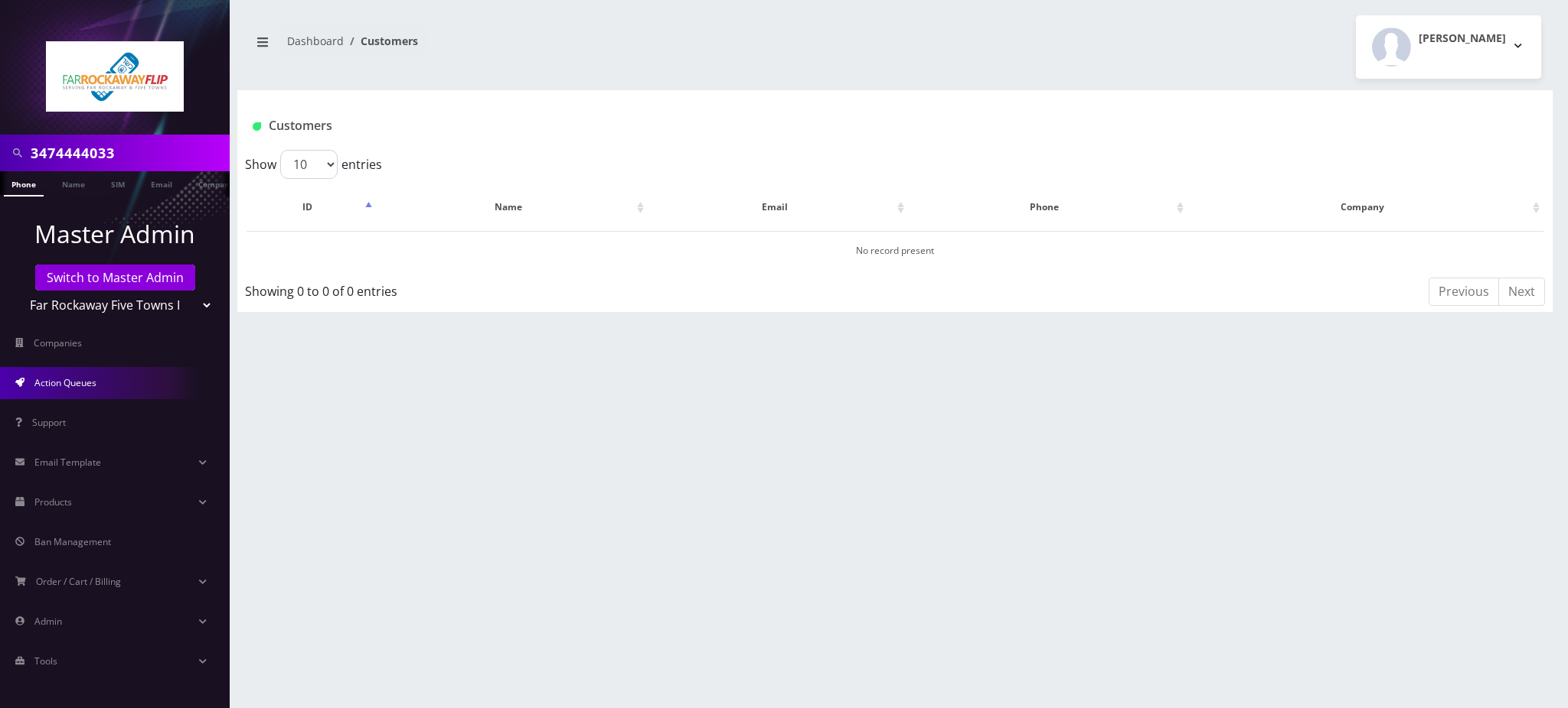
click at [93, 379] on span "Action Queues" at bounding box center [65, 383] width 62 height 13
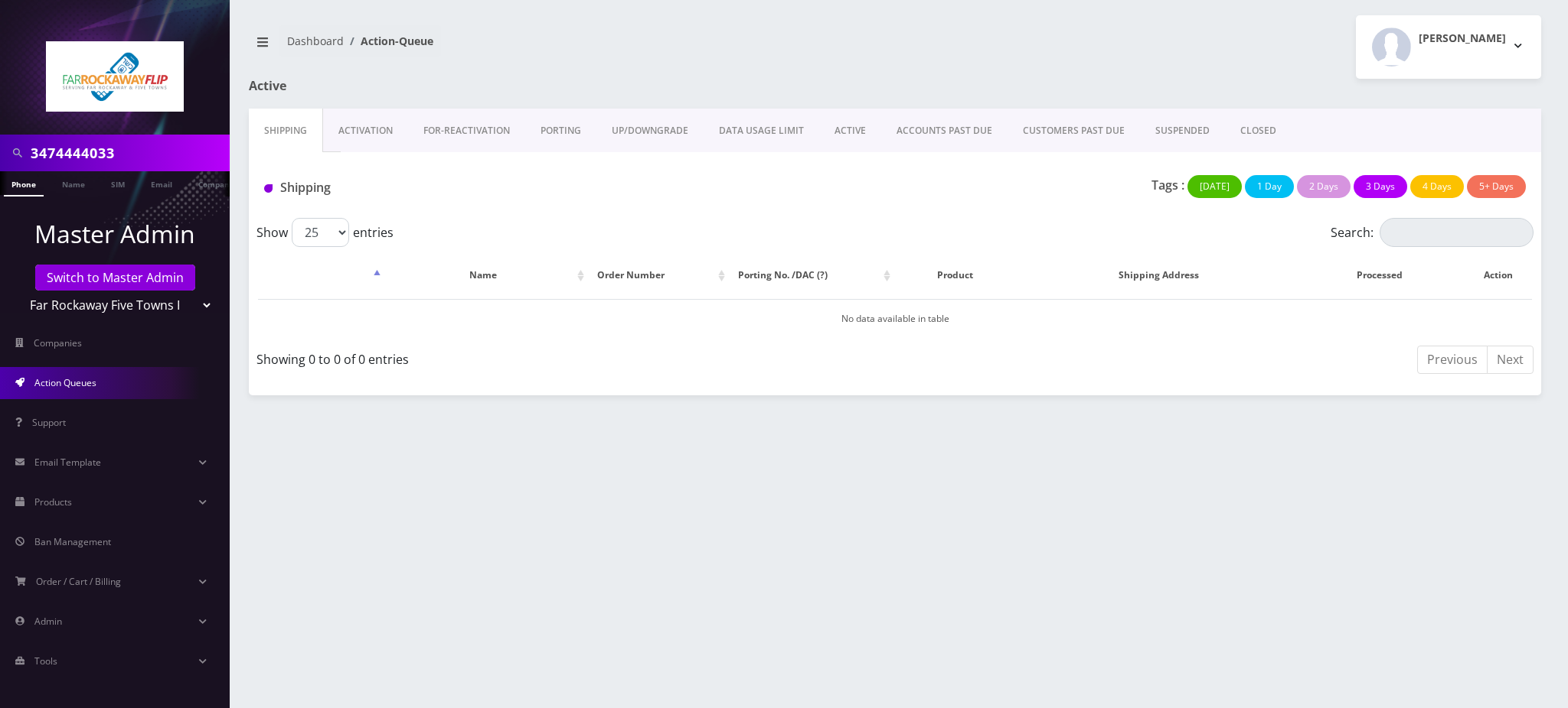
click at [560, 127] on link "PORTING" at bounding box center [561, 131] width 71 height 44
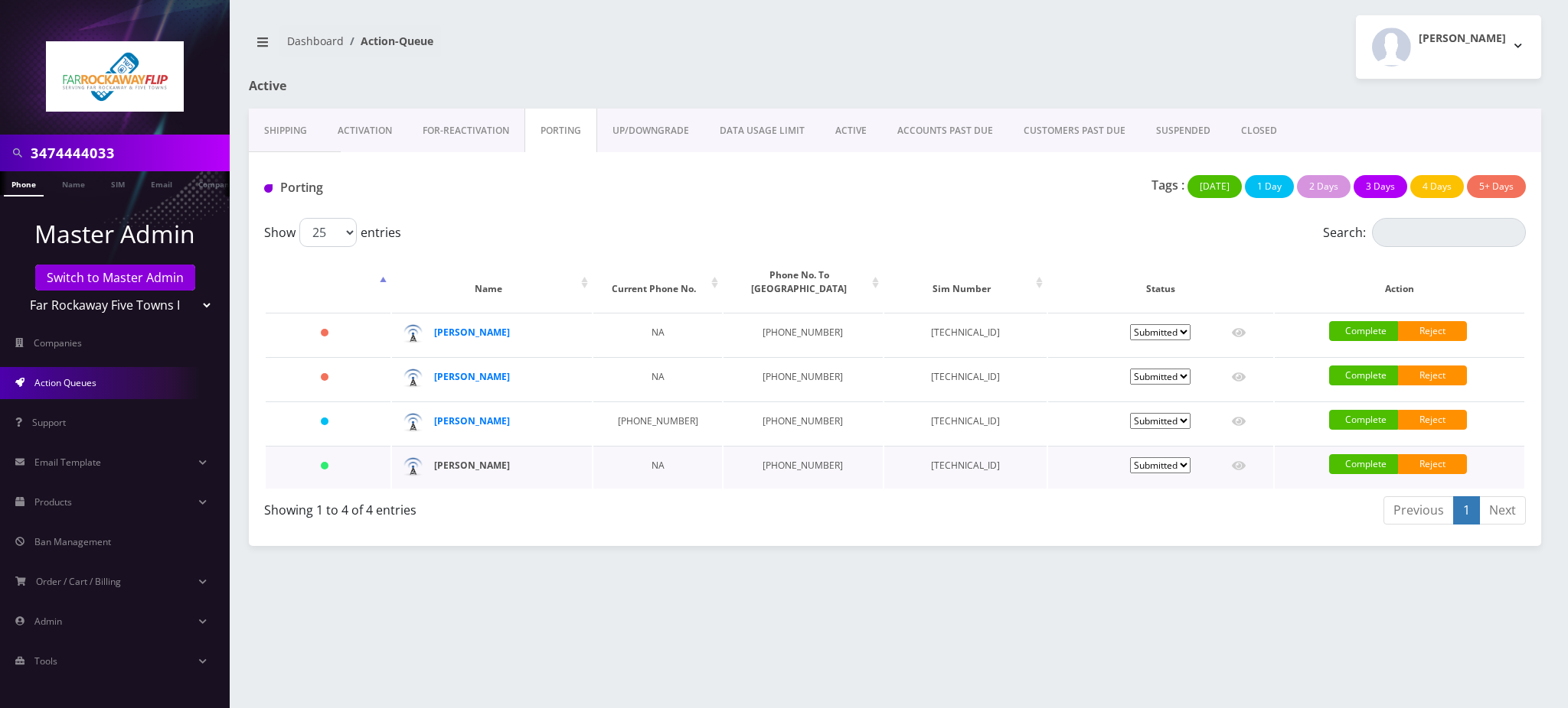
click at [482, 464] on strong "[PERSON_NAME]" at bounding box center [472, 466] width 76 height 13
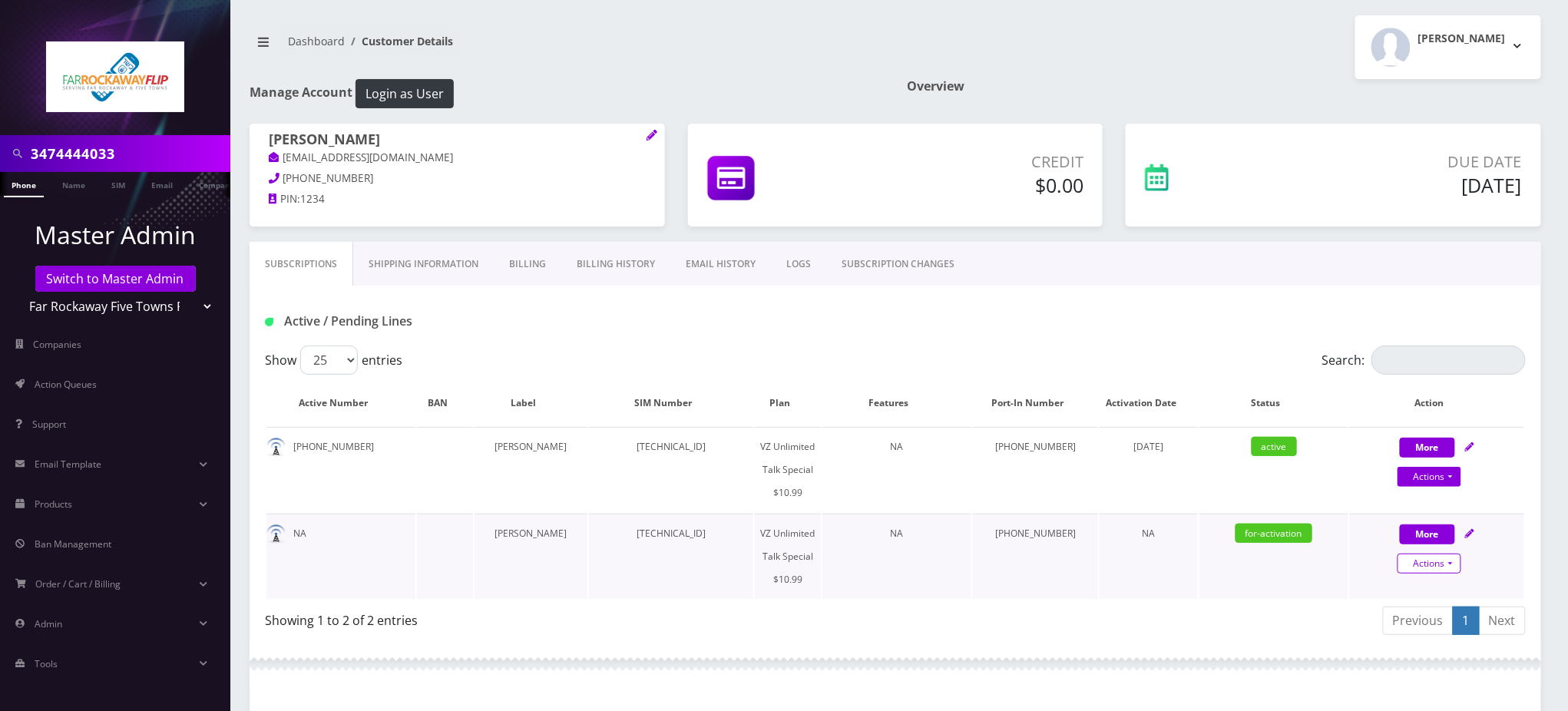
click at [1429, 554] on link "Actions" at bounding box center [1430, 563] width 64 height 20
select select "472"
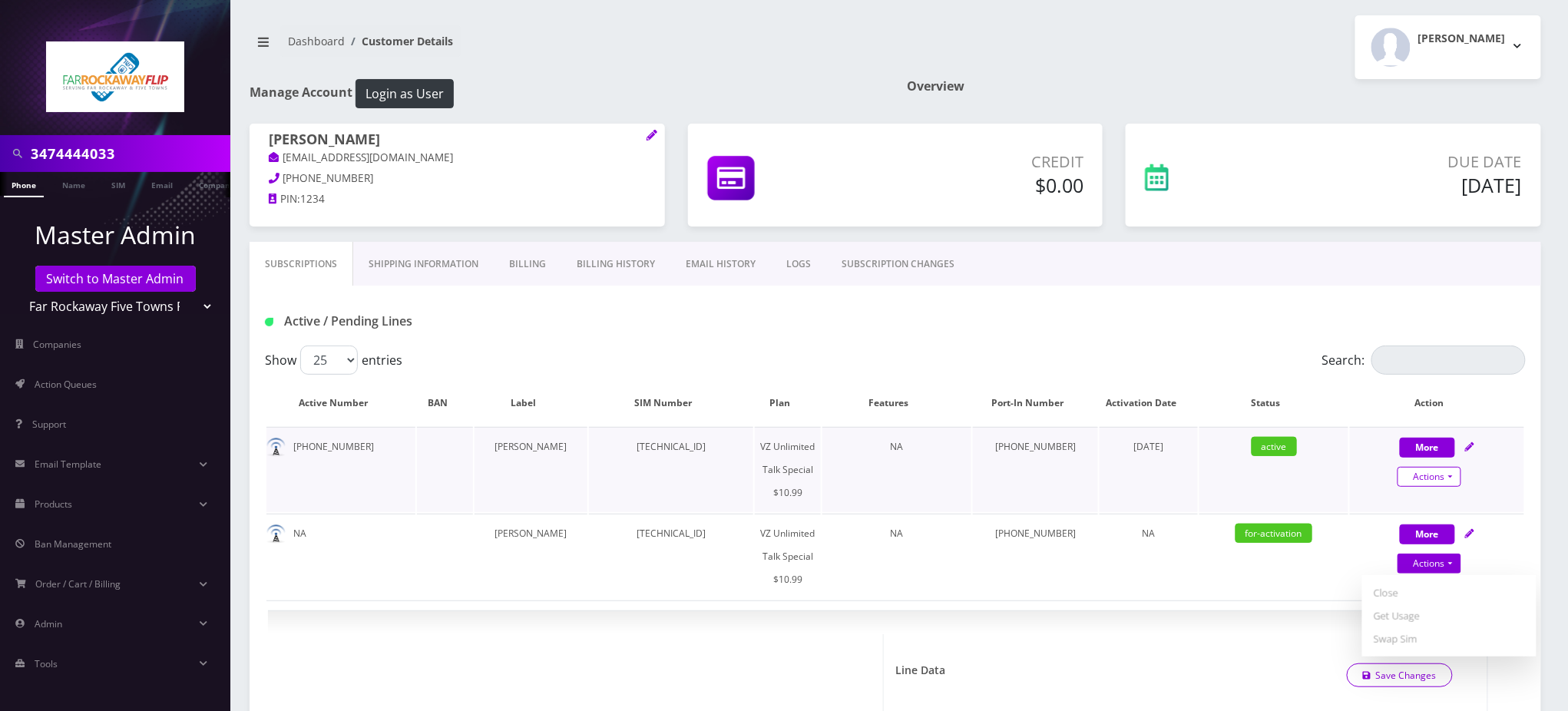
click at [1444, 475] on link "Actions" at bounding box center [1430, 477] width 64 height 20
select select "472"
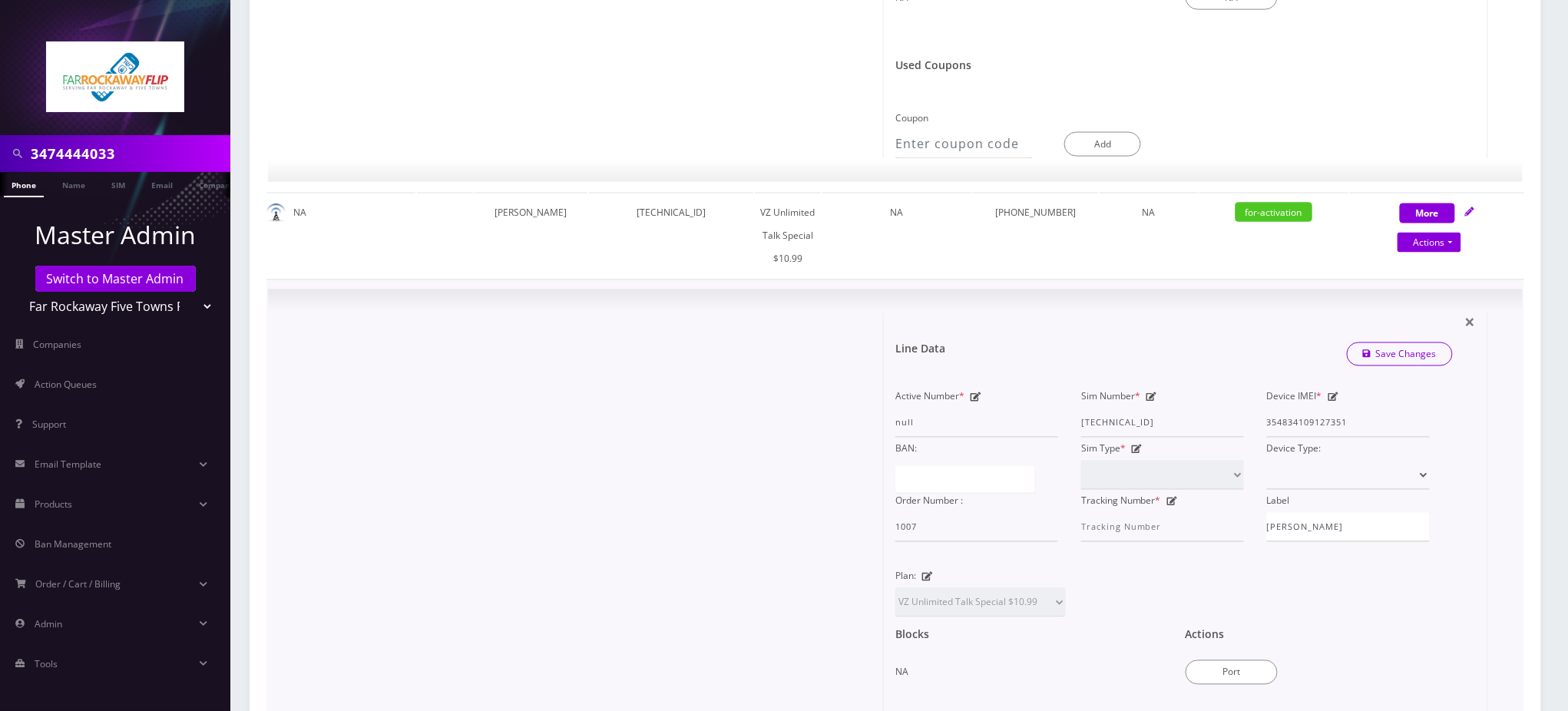
scroll to position [922, 0]
